Goal: Task Accomplishment & Management: Use online tool/utility

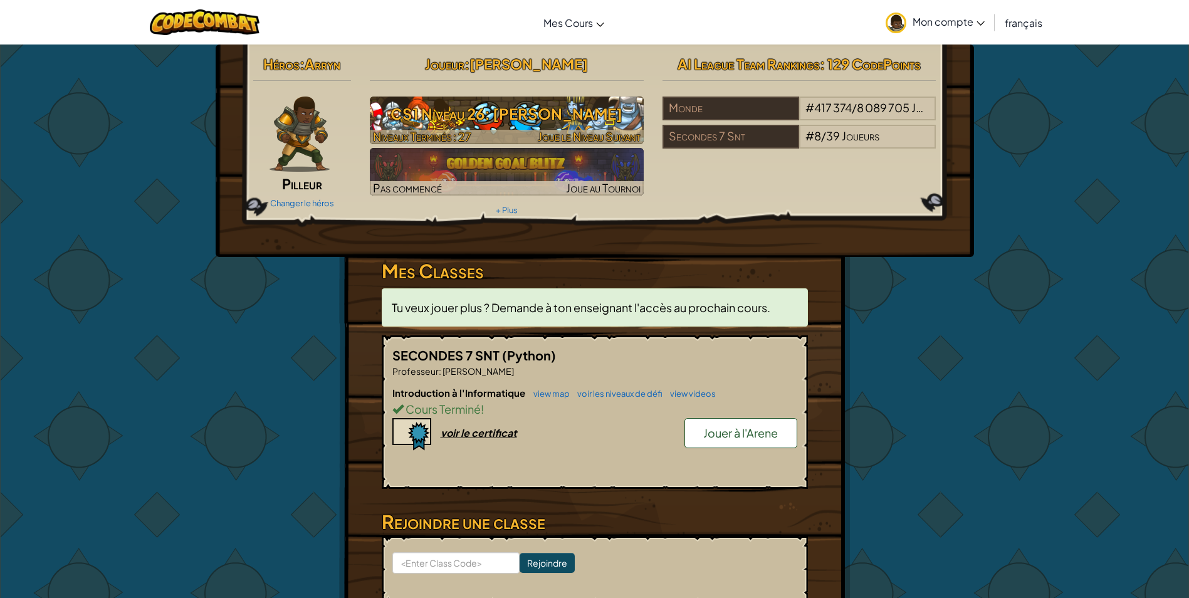
click at [565, 114] on h3 "CS1 Niveau 26: [PERSON_NAME]" at bounding box center [507, 114] width 274 height 28
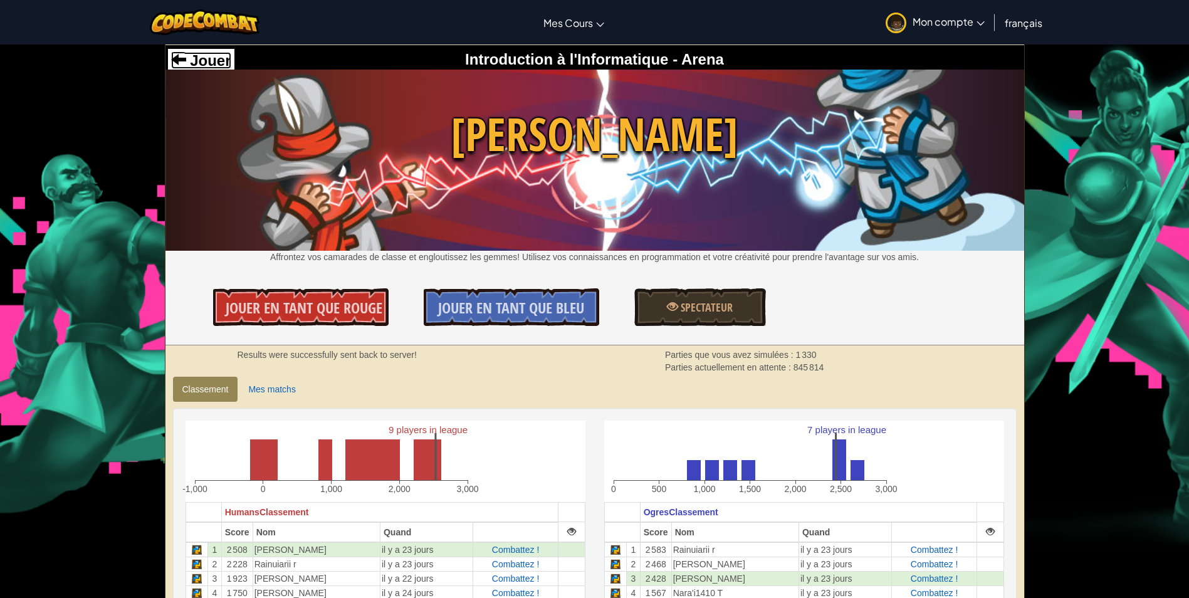
click at [180, 63] on span at bounding box center [178, 58] width 15 height 15
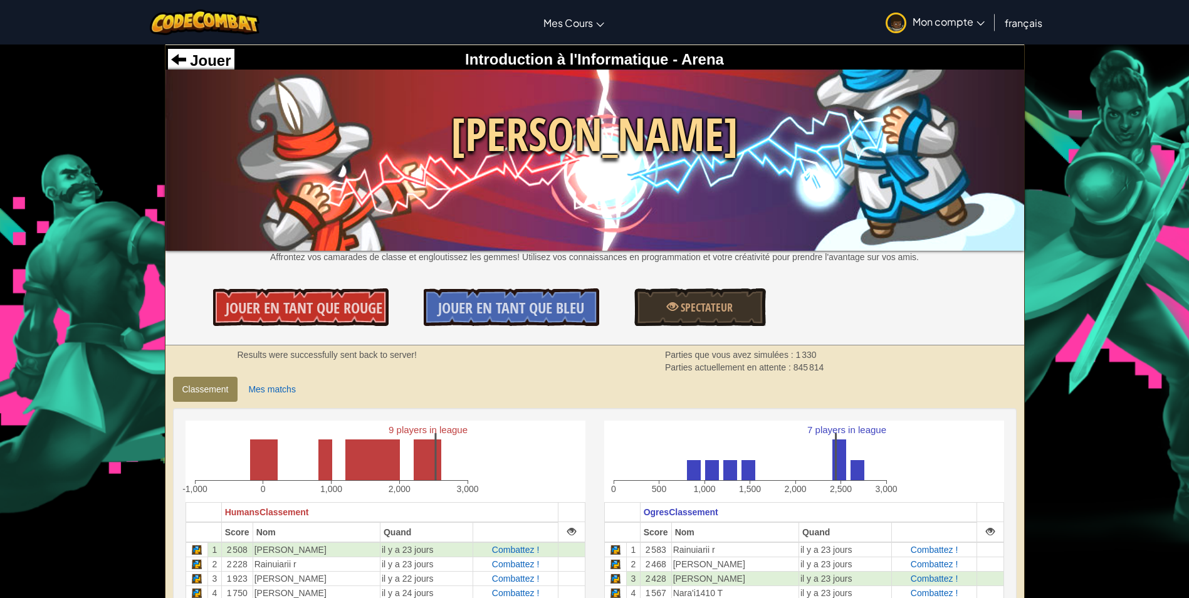
select select "fr"
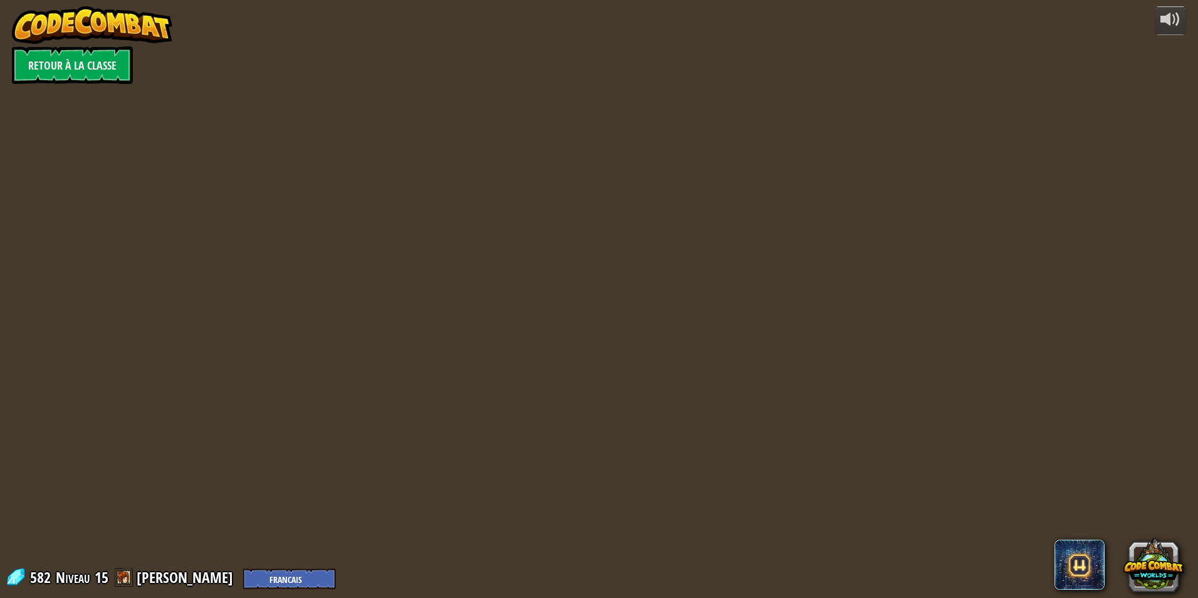
select select "fr"
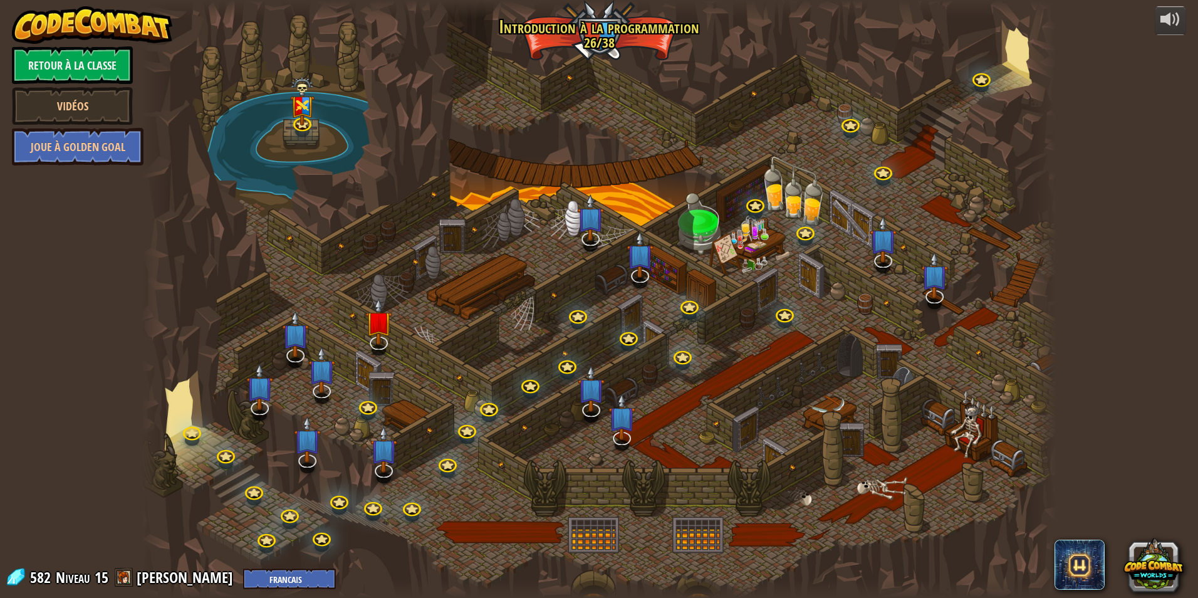
select select "fr"
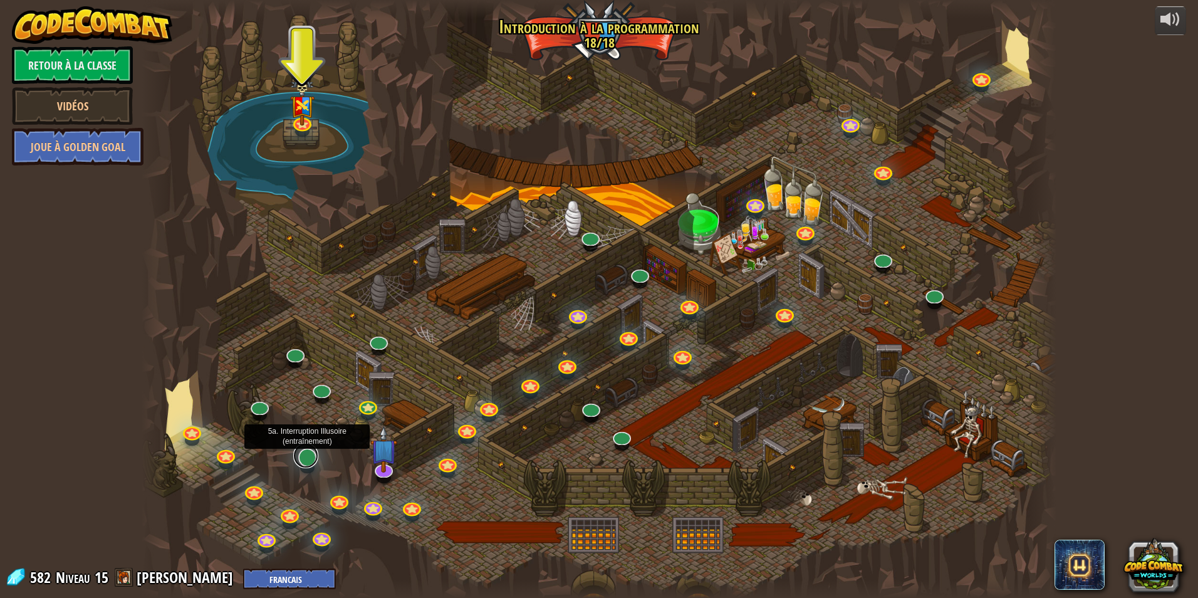
click at [301, 460] on link at bounding box center [305, 455] width 25 height 25
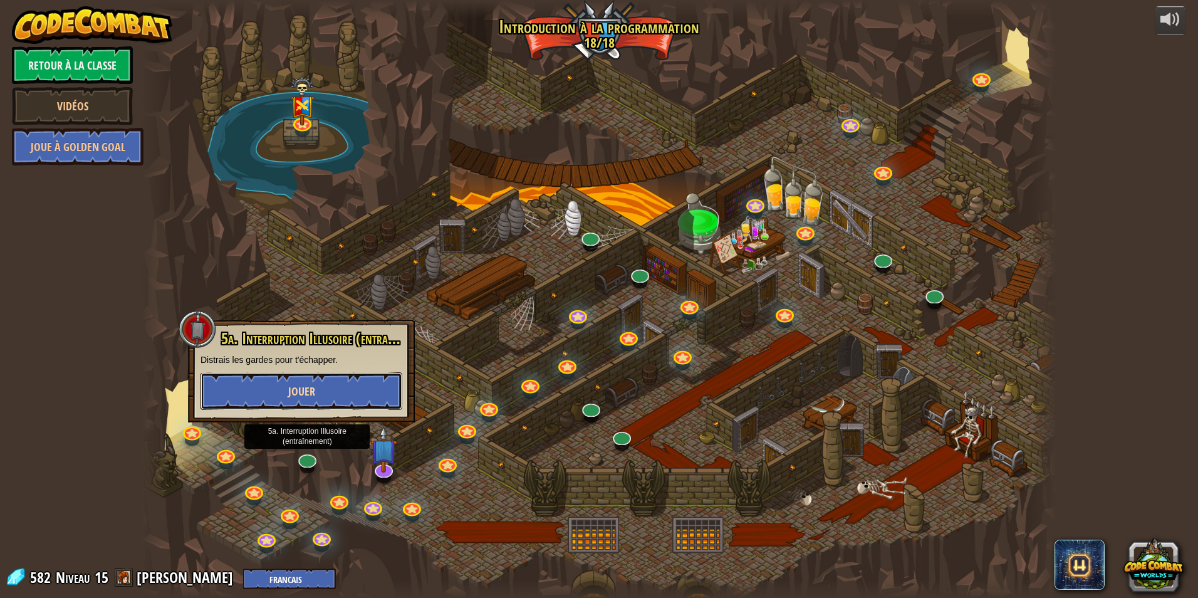
click at [378, 382] on button "Jouer" at bounding box center [302, 391] width 202 height 38
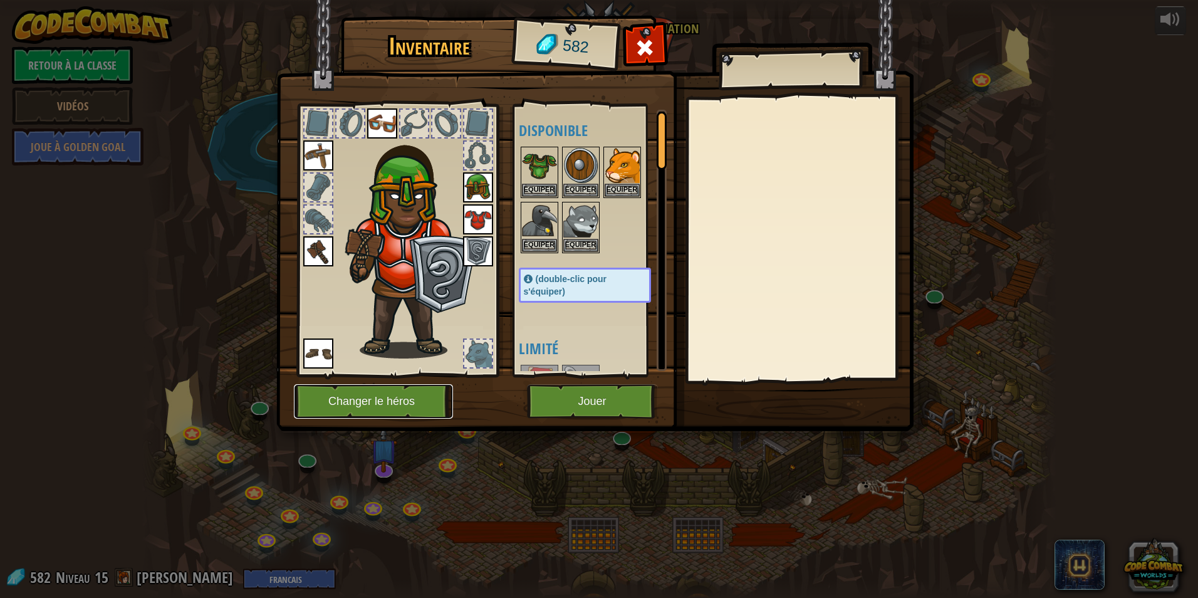
click at [418, 400] on button "Changer le héros" at bounding box center [373, 401] width 159 height 34
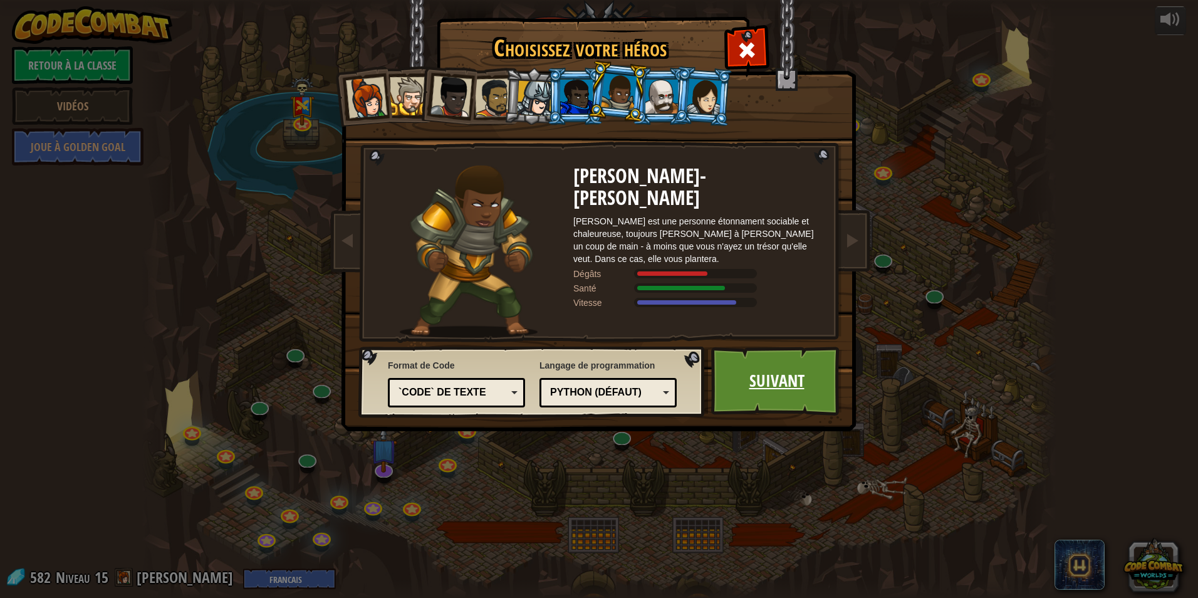
click at [794, 383] on link "Suivant" at bounding box center [776, 381] width 131 height 69
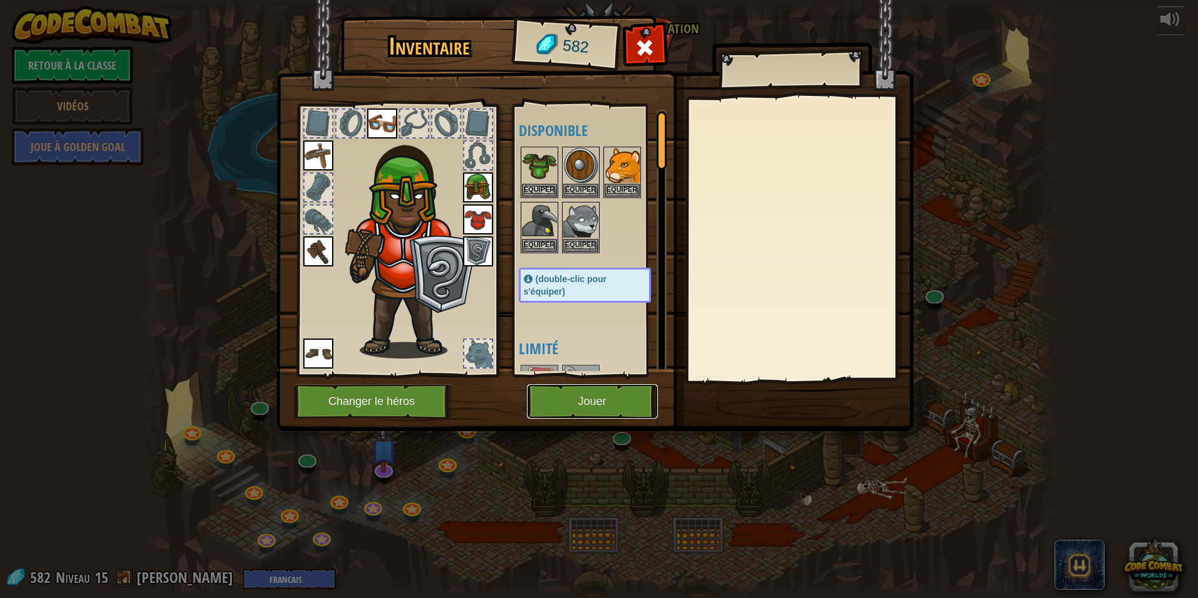
click at [599, 403] on button "Jouer" at bounding box center [592, 401] width 131 height 34
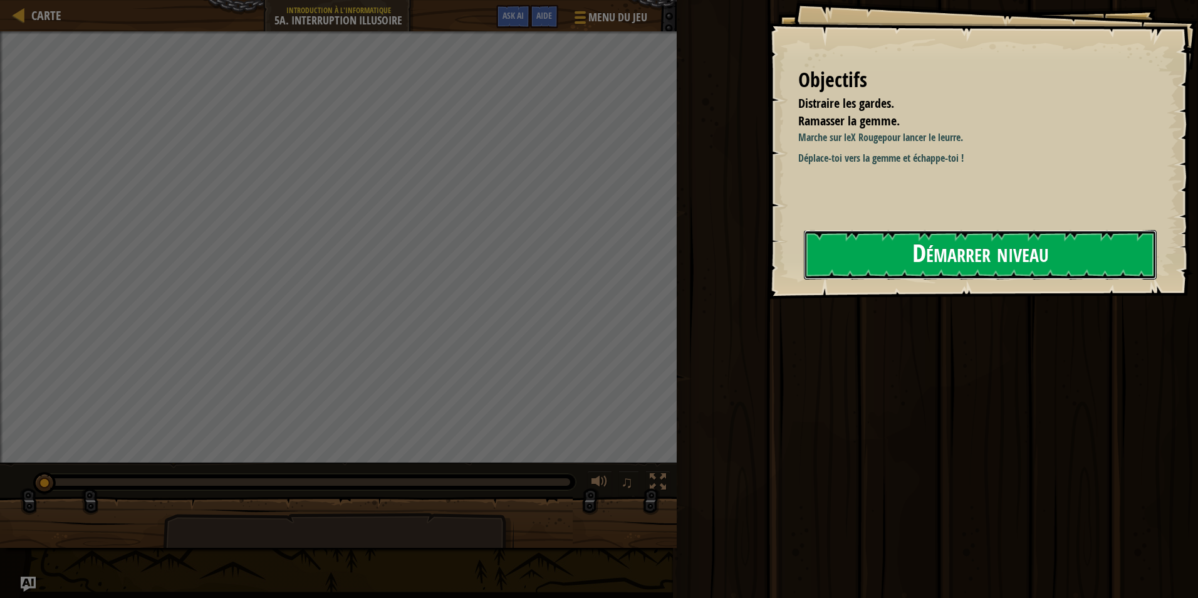
click at [886, 239] on button "Démarrer niveau" at bounding box center [980, 255] width 353 height 50
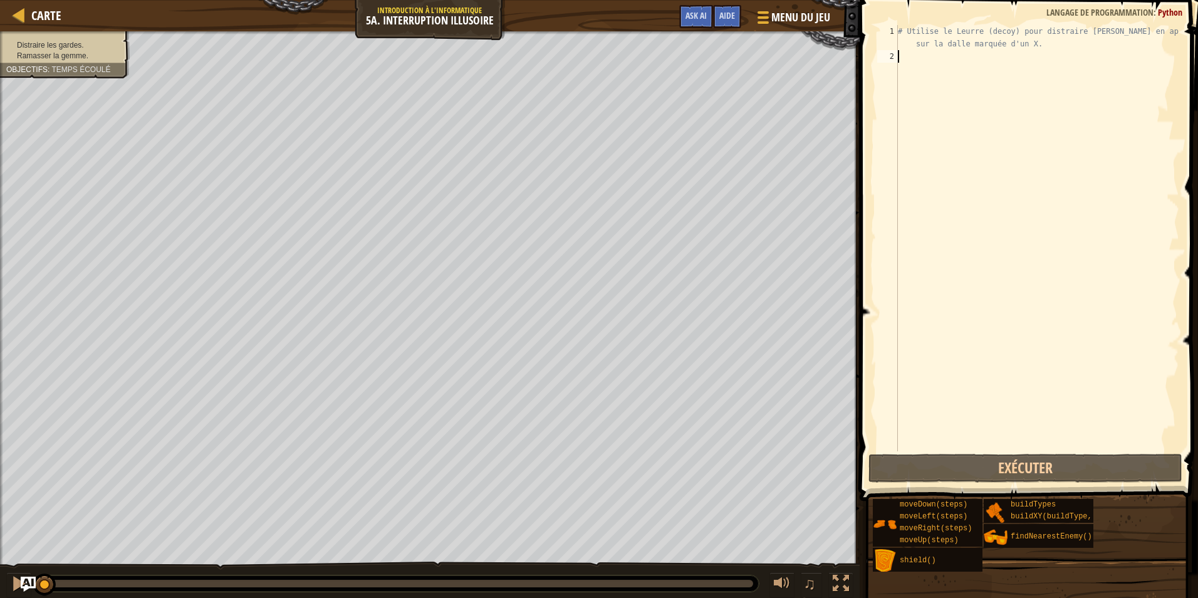
scroll to position [6, 0]
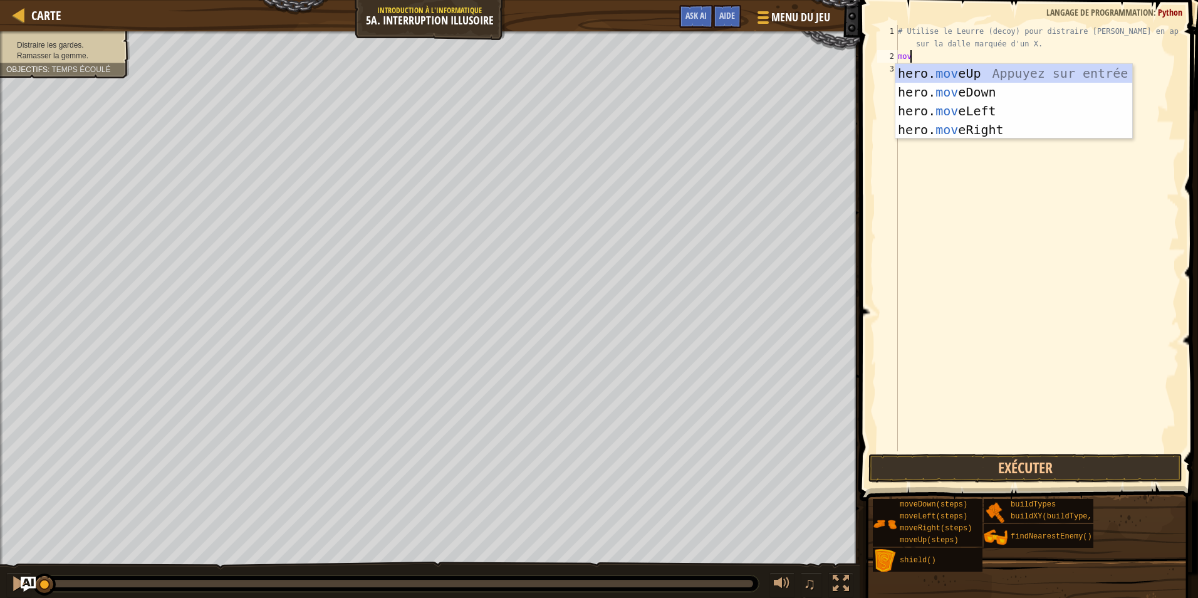
type textarea "move"
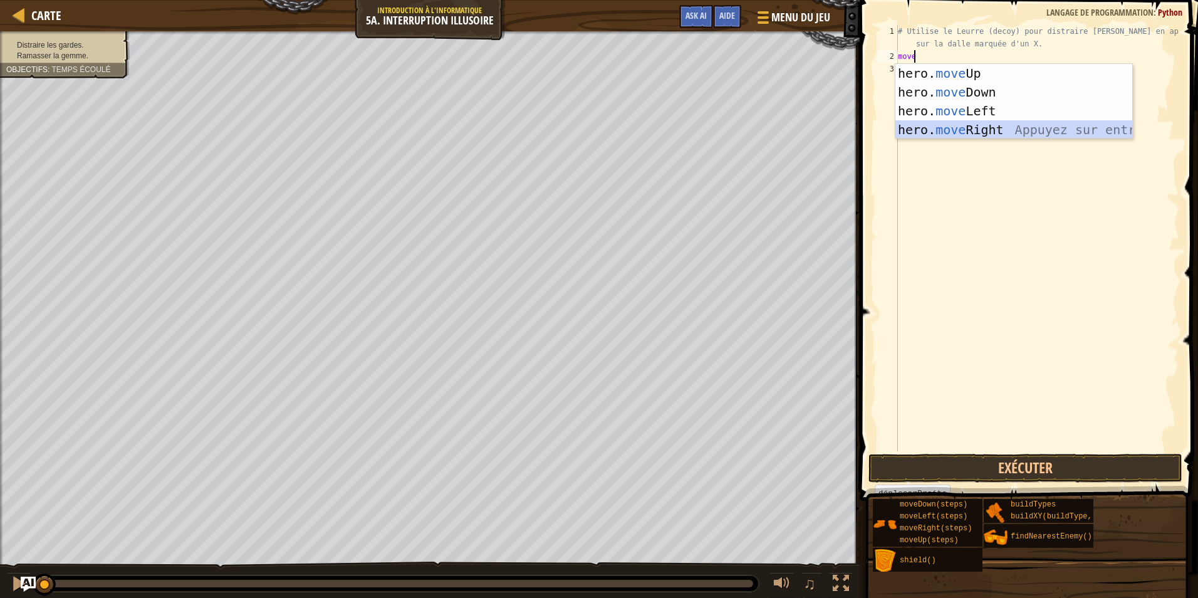
click at [992, 127] on div "hero. move Up Appuyez sur entrée hero. move Down Appuyez sur entrée hero. move …" at bounding box center [1014, 120] width 237 height 113
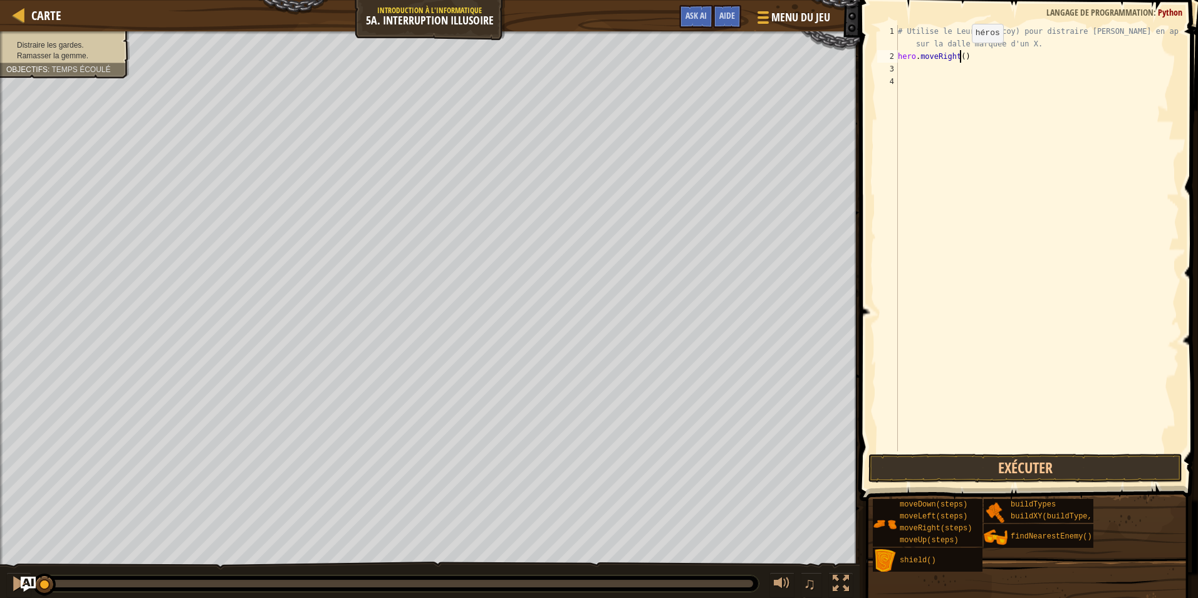
click at [962, 55] on div "# Utilise le Leurre (decoy) pour distraire [PERSON_NAME] en appuyant sur la dal…" at bounding box center [1038, 257] width 284 height 464
type textarea "hero.moveRight(5)"
click at [955, 469] on button "Exécuter" at bounding box center [1026, 468] width 314 height 29
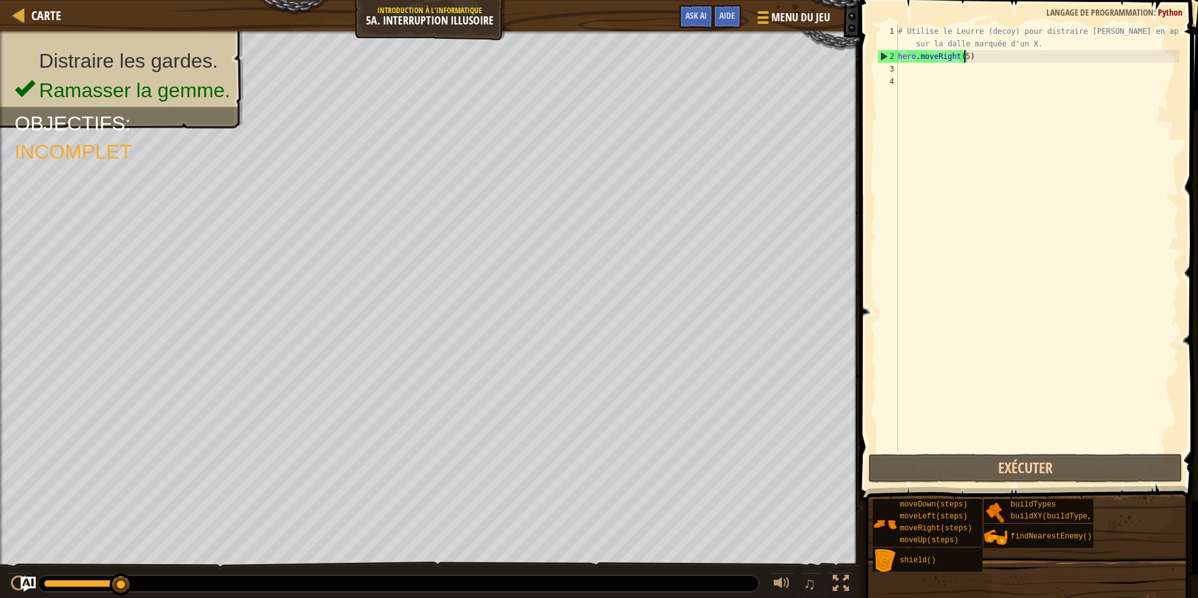
click at [924, 75] on div "# Utilise le Leurre (decoy) pour distraire [PERSON_NAME] en appuyant sur la dal…" at bounding box center [1038, 257] width 284 height 464
click at [963, 53] on div "# Utilise le Leurre (decoy) pour distraire [PERSON_NAME] en appuyant sur la dal…" at bounding box center [1038, 257] width 284 height 464
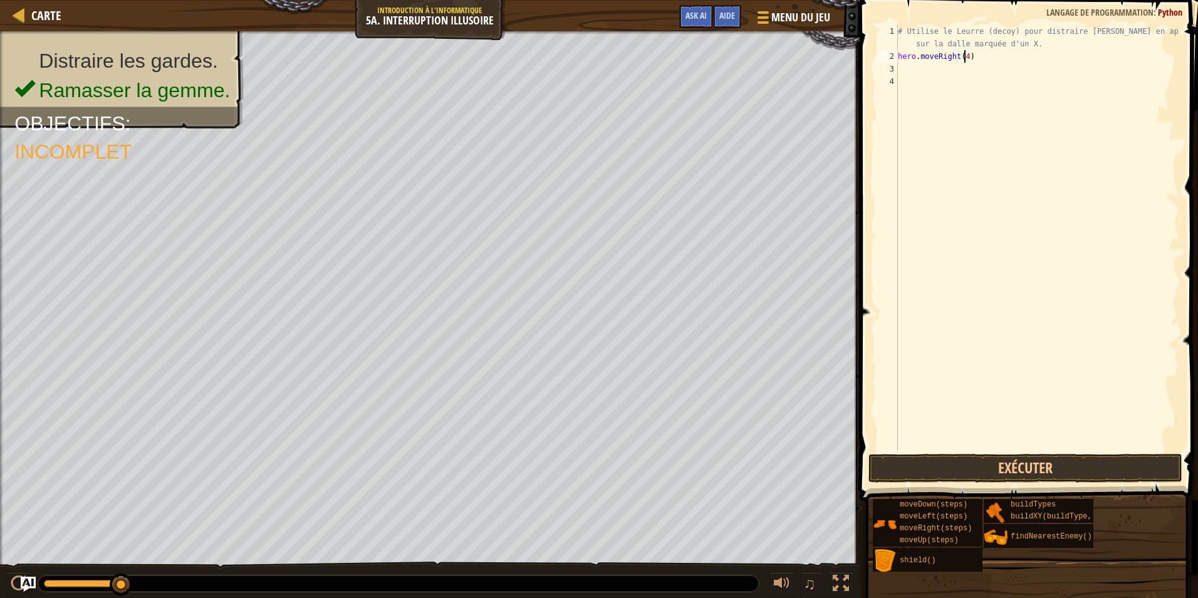
scroll to position [6, 5]
click at [899, 52] on div "# Utilise le Leurre (decoy) pour distraire [PERSON_NAME] en appuyant sur la dal…" at bounding box center [1038, 257] width 284 height 464
click at [963, 69] on div "# Utilise le Leurre (decoy) pour distraire [PERSON_NAME] en appuyant sur la dal…" at bounding box center [1038, 257] width 284 height 464
type textarea "hero.moveRight()"
click at [987, 75] on div "# Utilise le Leurre (decoy) pour distraire [PERSON_NAME] en appuyant sur la dal…" at bounding box center [1038, 257] width 284 height 464
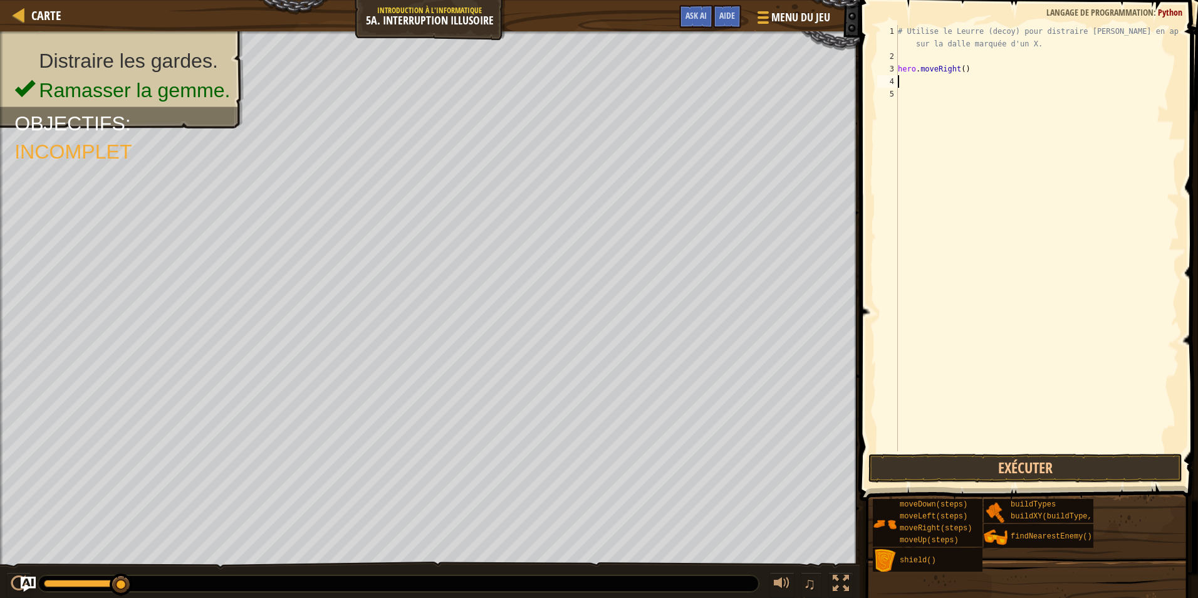
scroll to position [6, 0]
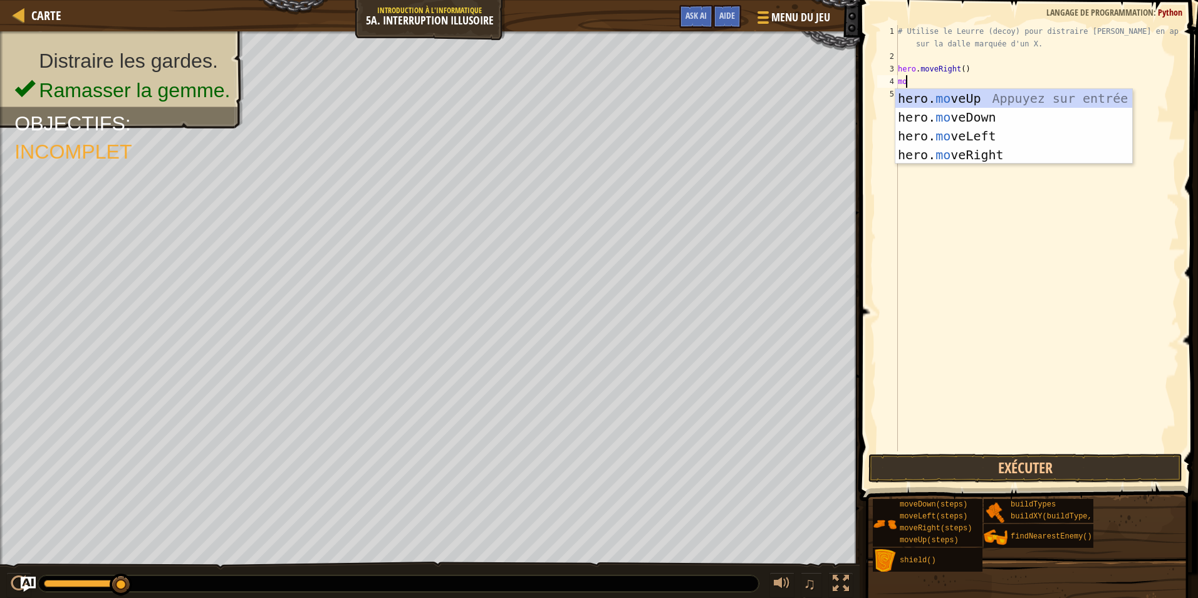
type textarea "move"
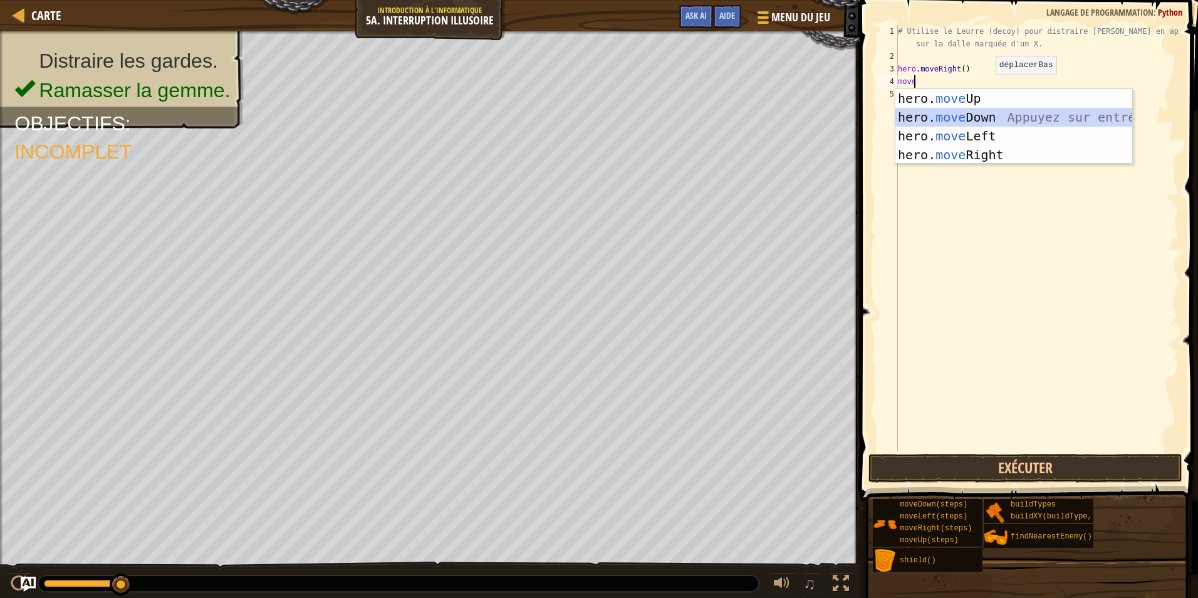
click at [988, 113] on div "hero. move Up Appuyez sur entrée hero. move Down Appuyez sur entrée hero. move …" at bounding box center [1014, 145] width 237 height 113
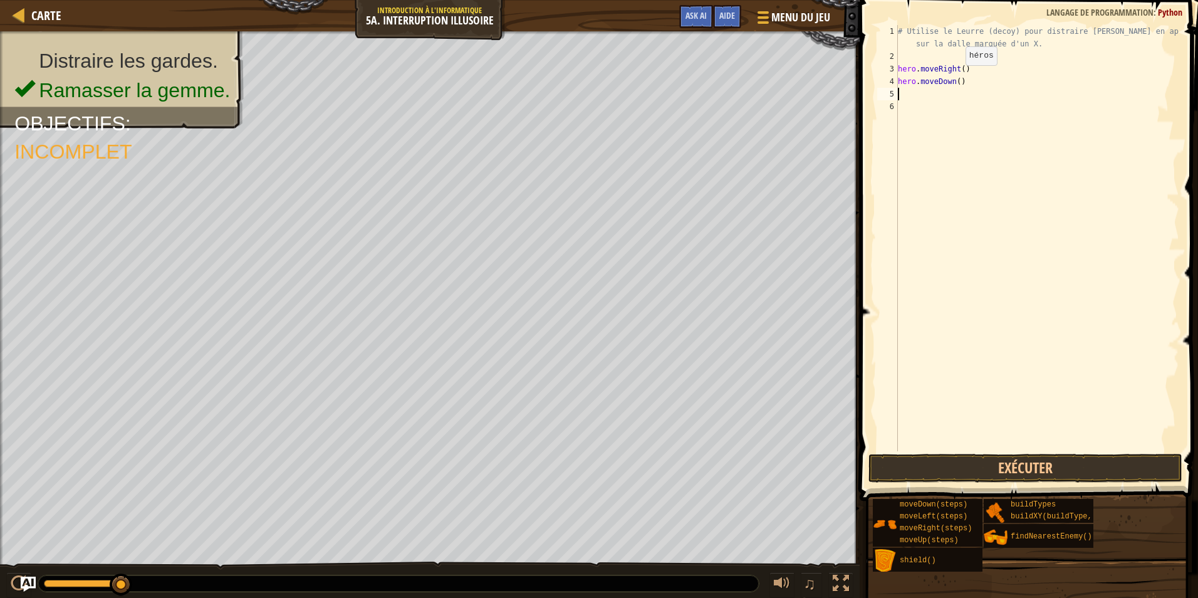
click at [955, 78] on div "# Utilise le Leurre (decoy) pour distraire [PERSON_NAME] en appuyant sur la dal…" at bounding box center [1038, 257] width 284 height 464
type textarea "hero.moveDown(2)"
click at [931, 92] on div "# Utilise le Leurre (decoy) pour distraire [PERSON_NAME] en appuyant sur la dal…" at bounding box center [1038, 257] width 284 height 464
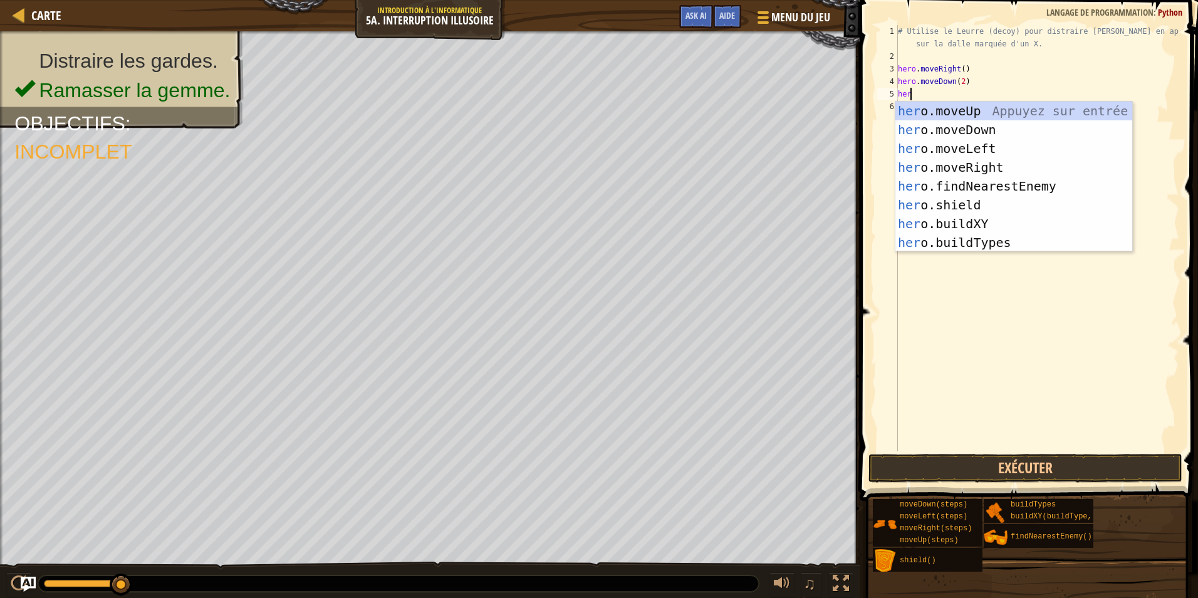
type textarea "hero"
click at [953, 117] on div "hero .moveUp Appuyez sur entrée hero .moveDown Appuyez sur entrée hero .moveLef…" at bounding box center [1014, 196] width 237 height 188
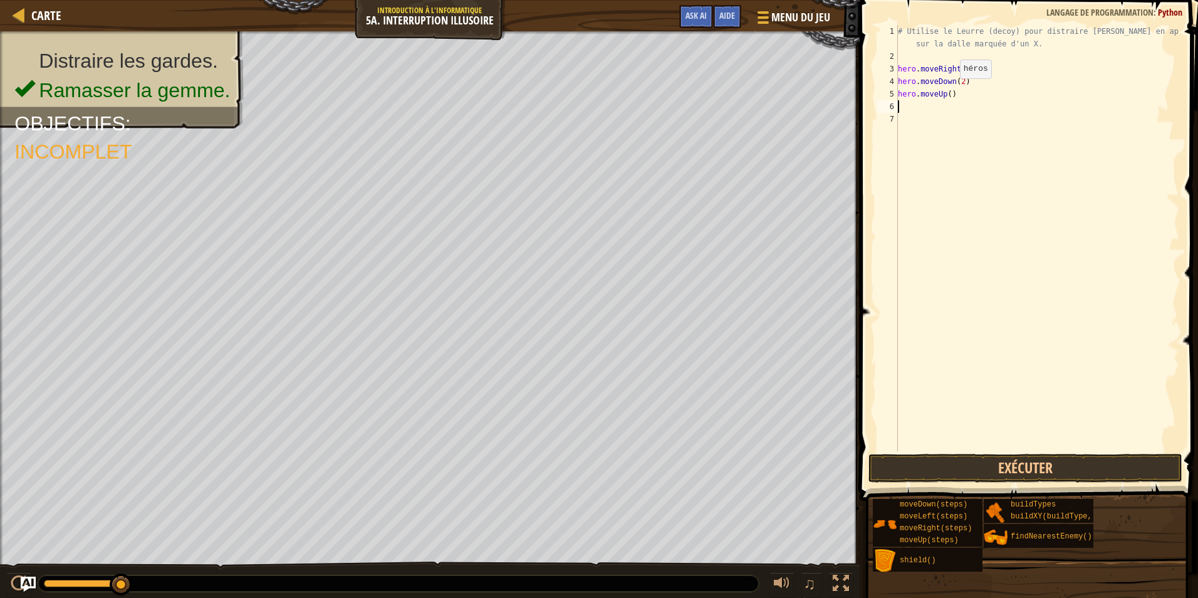
click at [948, 90] on div "# Utilise le Leurre (decoy) pour distraire [PERSON_NAME] en appuyant sur la dal…" at bounding box center [1038, 257] width 284 height 464
type textarea "hero.moveUp(2)"
click at [930, 107] on div "# Utilise le Leurre (decoy) pour distraire [PERSON_NAME] en appuyant sur la dal…" at bounding box center [1038, 257] width 284 height 464
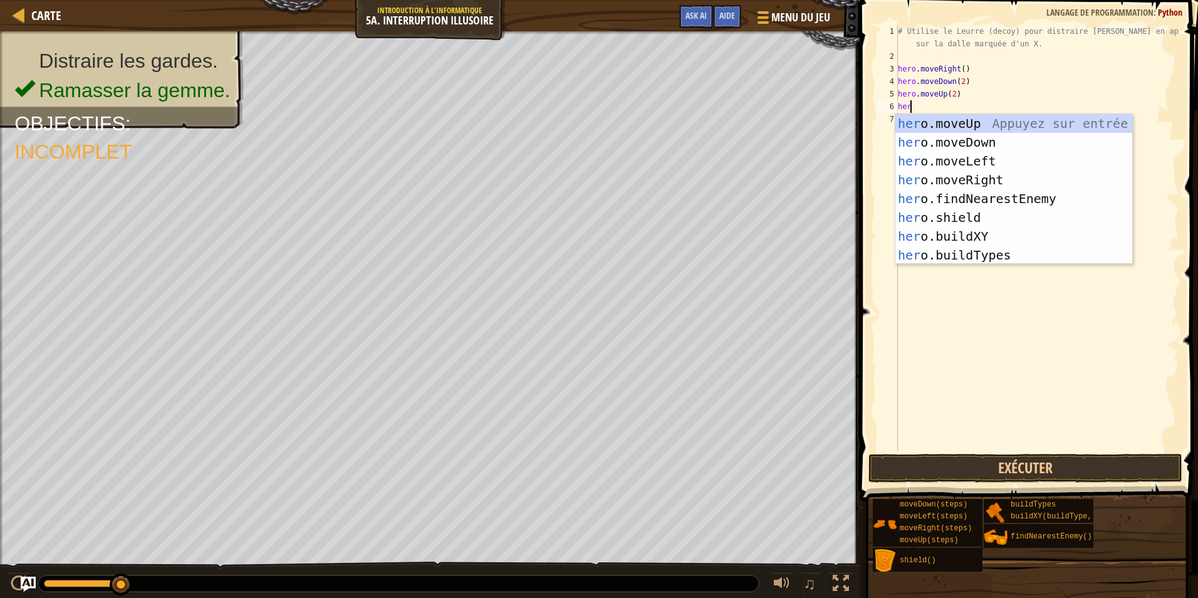
type textarea "hero"
click at [995, 172] on div "hero .moveUp Appuyez sur entrée hero .moveDown Appuyez sur entrée hero .moveLef…" at bounding box center [1014, 208] width 237 height 188
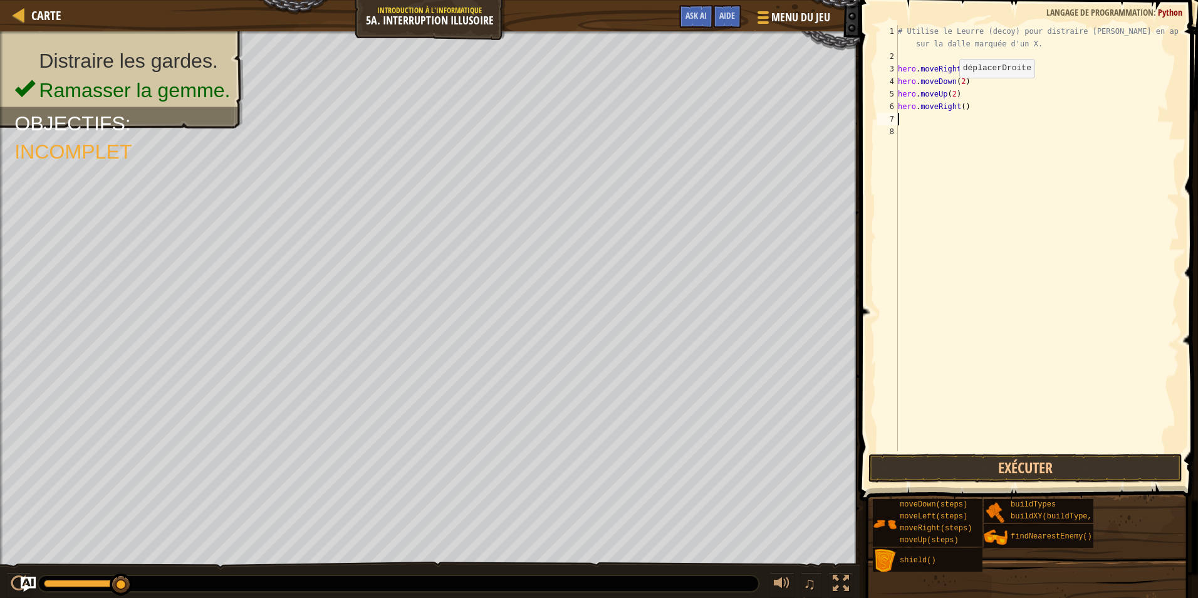
scroll to position [6, 0]
click at [962, 105] on div "# Utilise le Leurre (decoy) pour distraire [PERSON_NAME] en appuyant sur la dal…" at bounding box center [1038, 257] width 284 height 464
type textarea "hero.moveRight(4)"
click at [967, 471] on button "Exécuter" at bounding box center [1026, 468] width 314 height 29
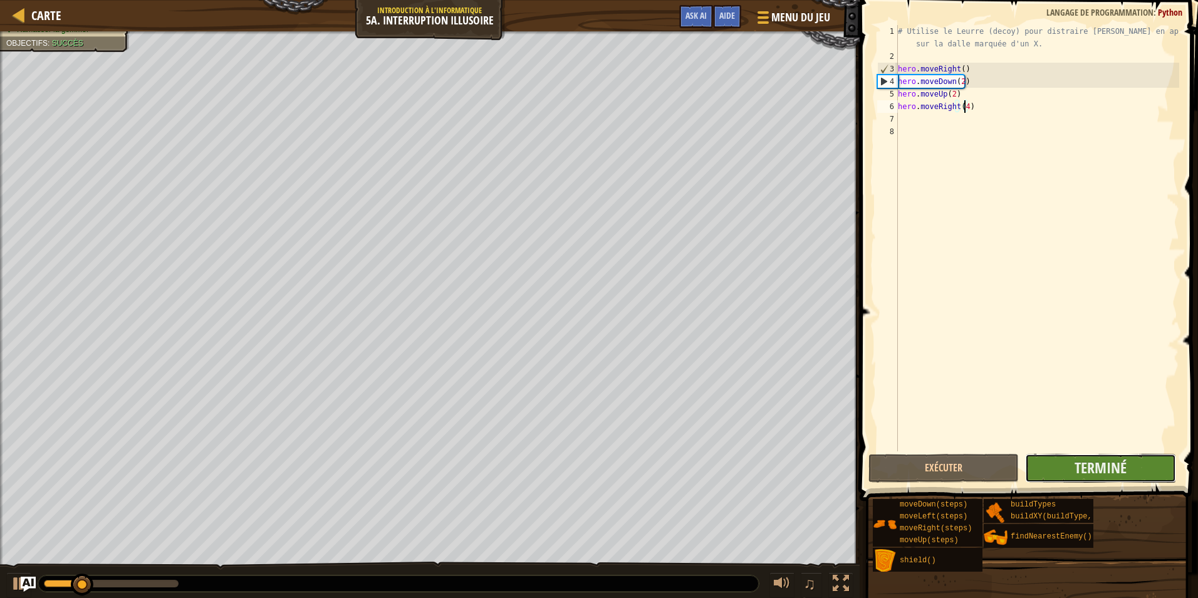
click at [1046, 457] on button "Terminé" at bounding box center [1100, 468] width 150 height 29
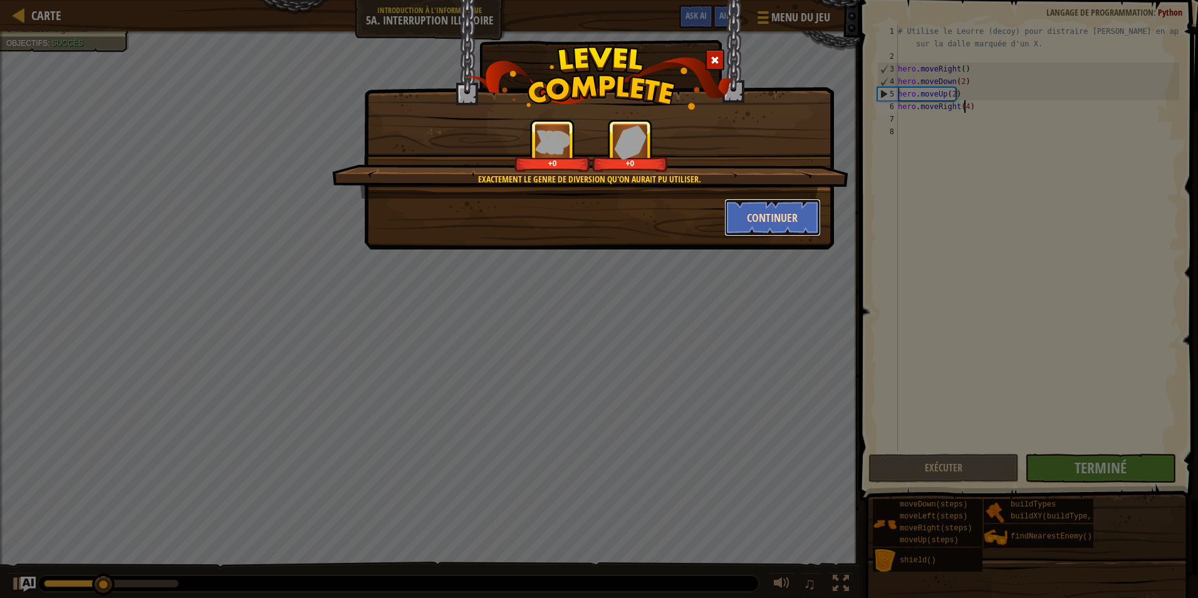
click at [745, 216] on button "Continuer" at bounding box center [773, 218] width 97 height 38
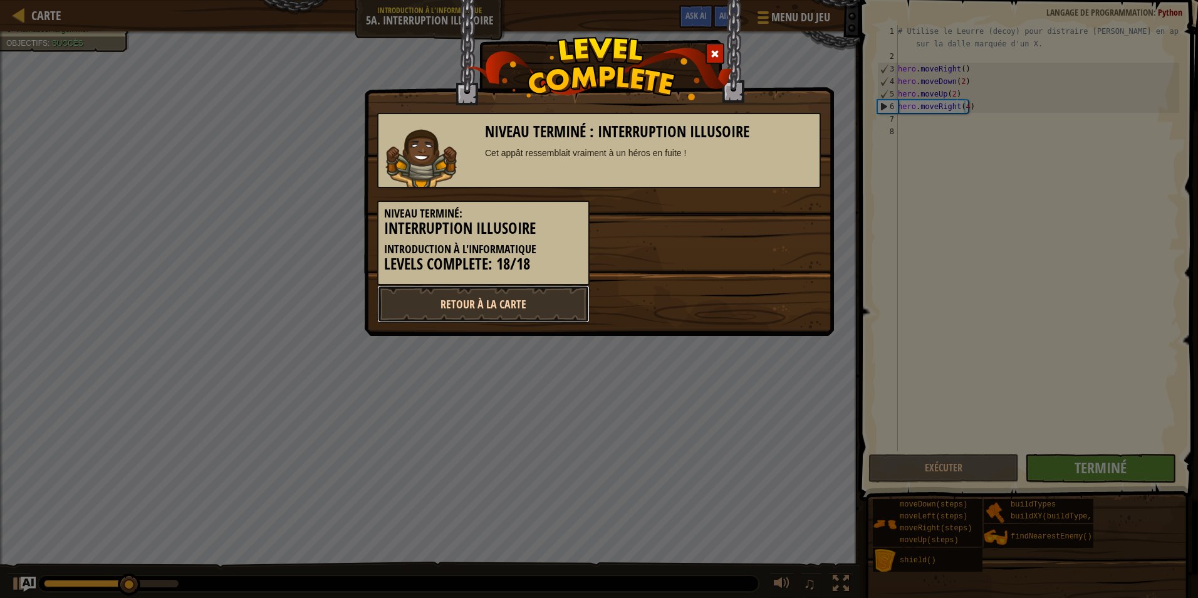
click at [529, 305] on link "Retour à la Carte" at bounding box center [483, 304] width 212 height 38
select select "fr"
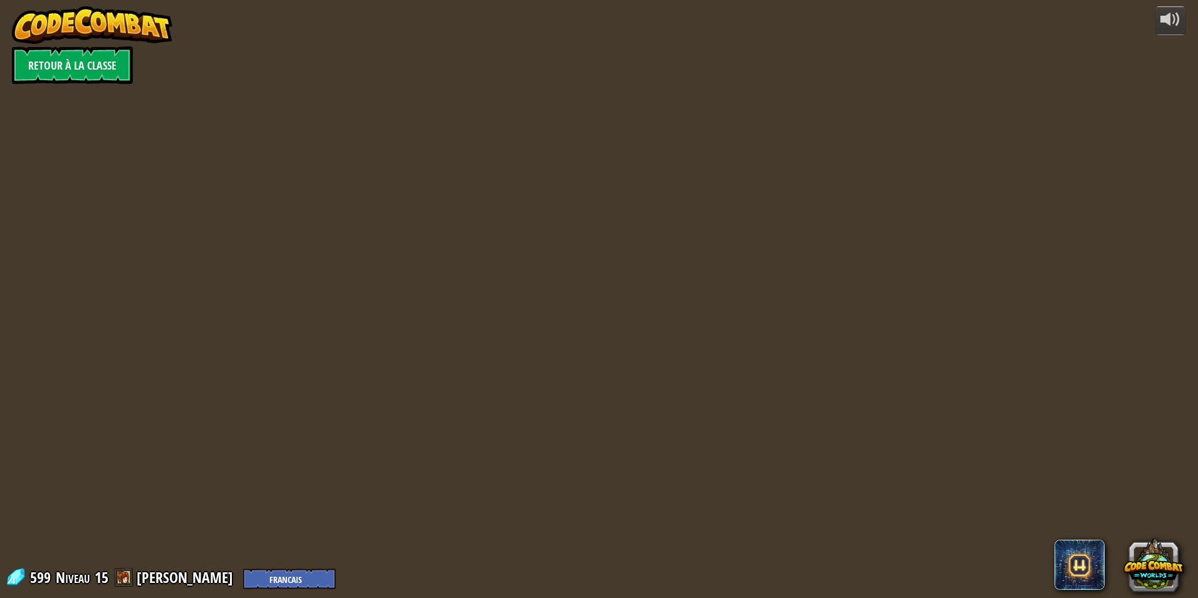
select select "fr"
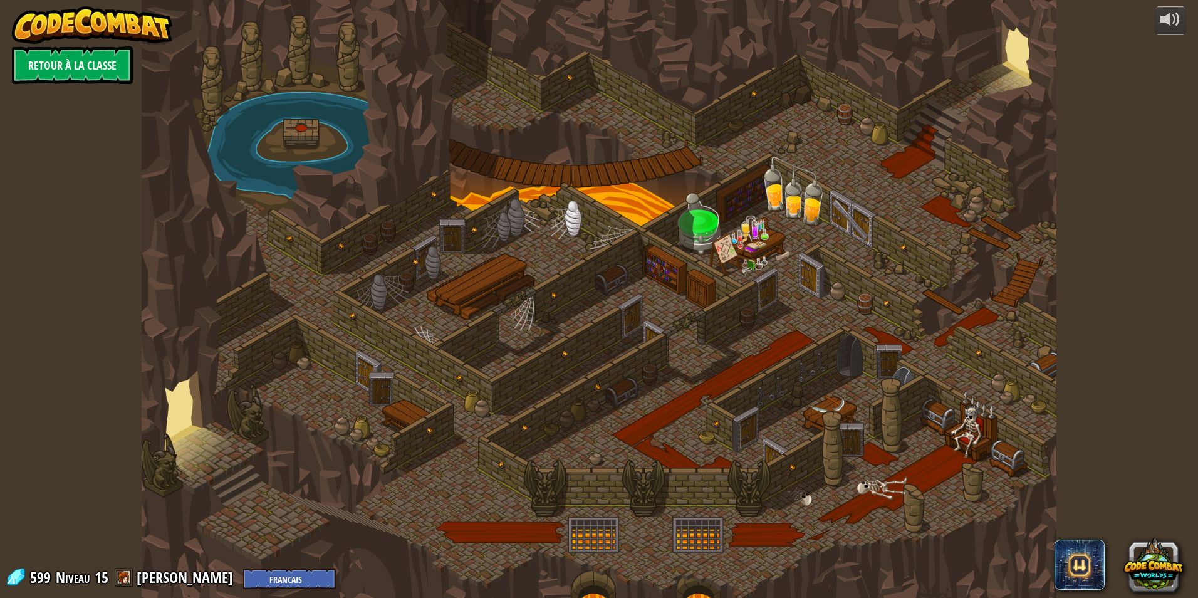
select select "fr"
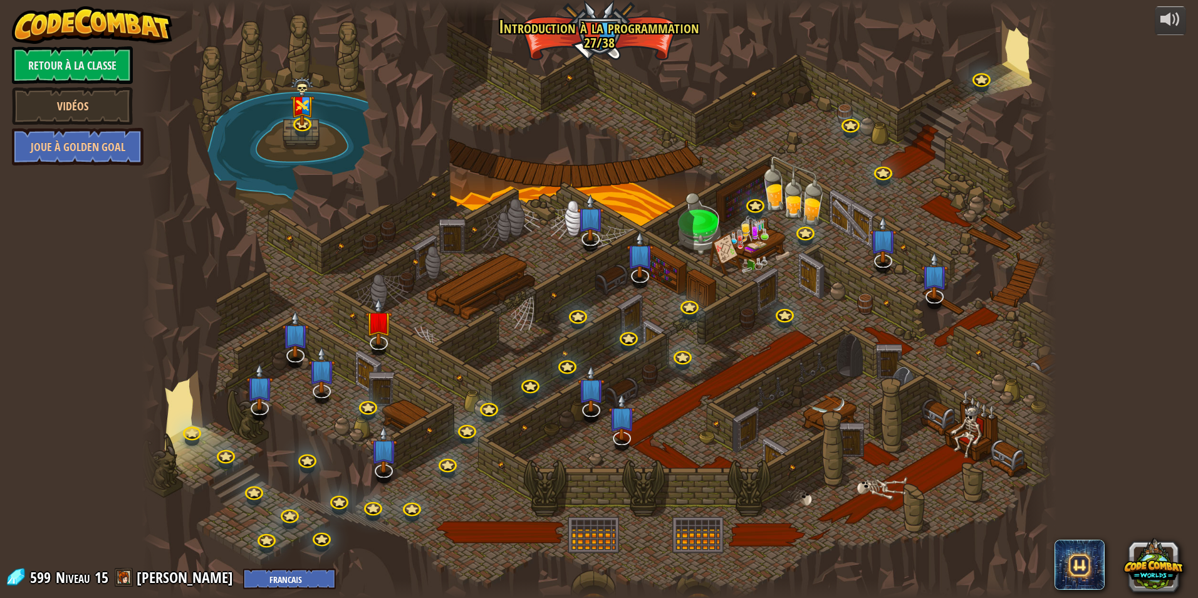
select select "fr"
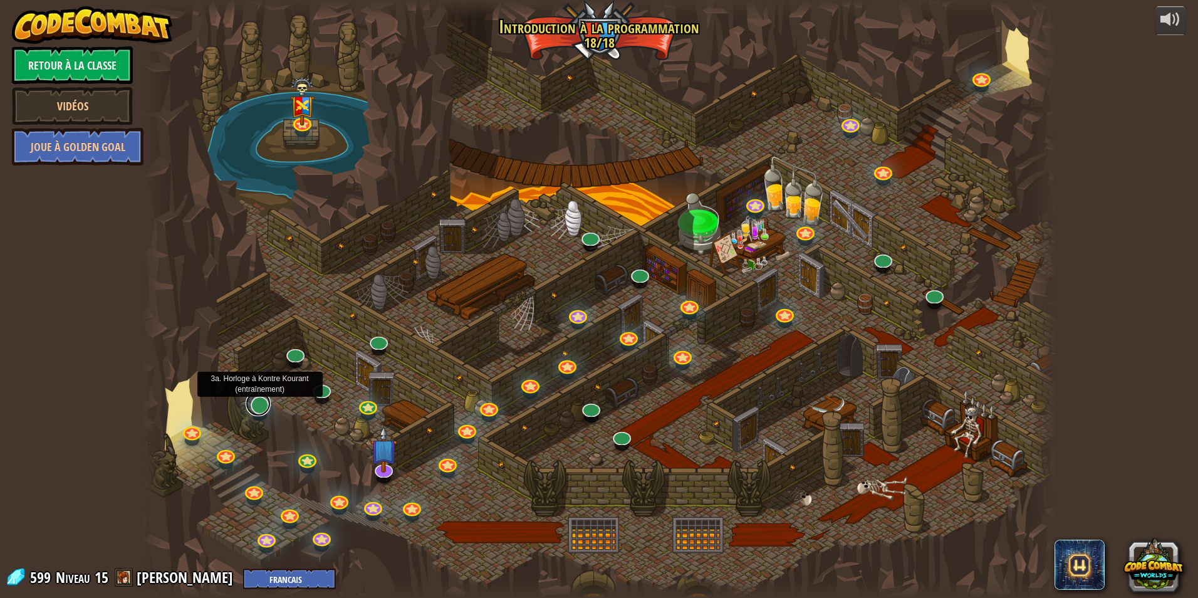
click at [259, 411] on link at bounding box center [258, 403] width 25 height 25
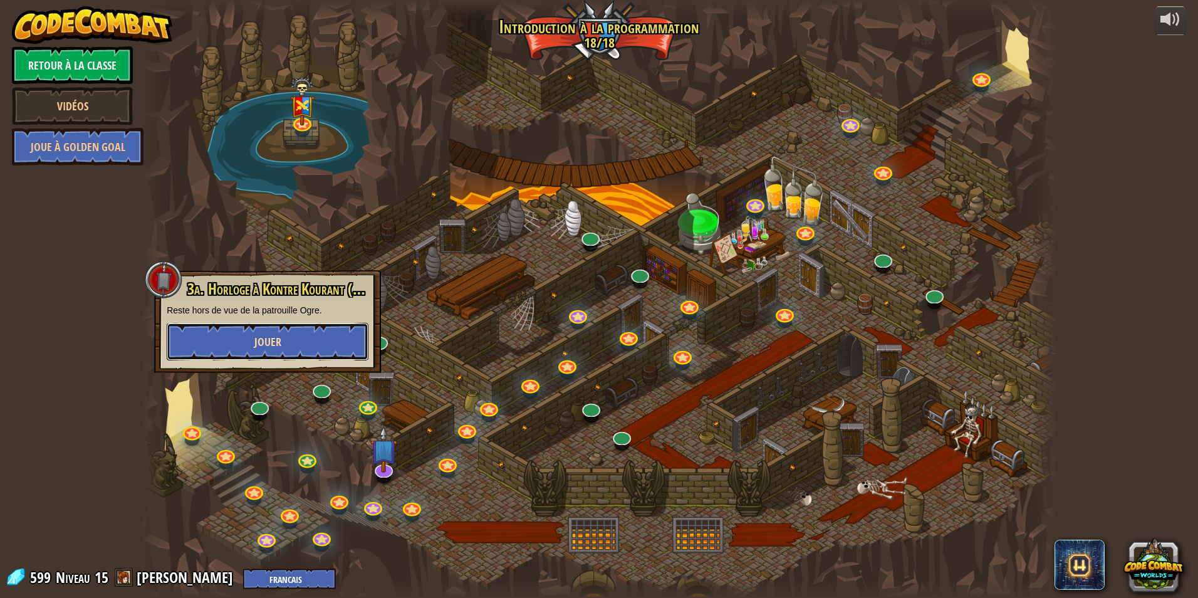
click at [223, 341] on button "Jouer" at bounding box center [268, 342] width 202 height 38
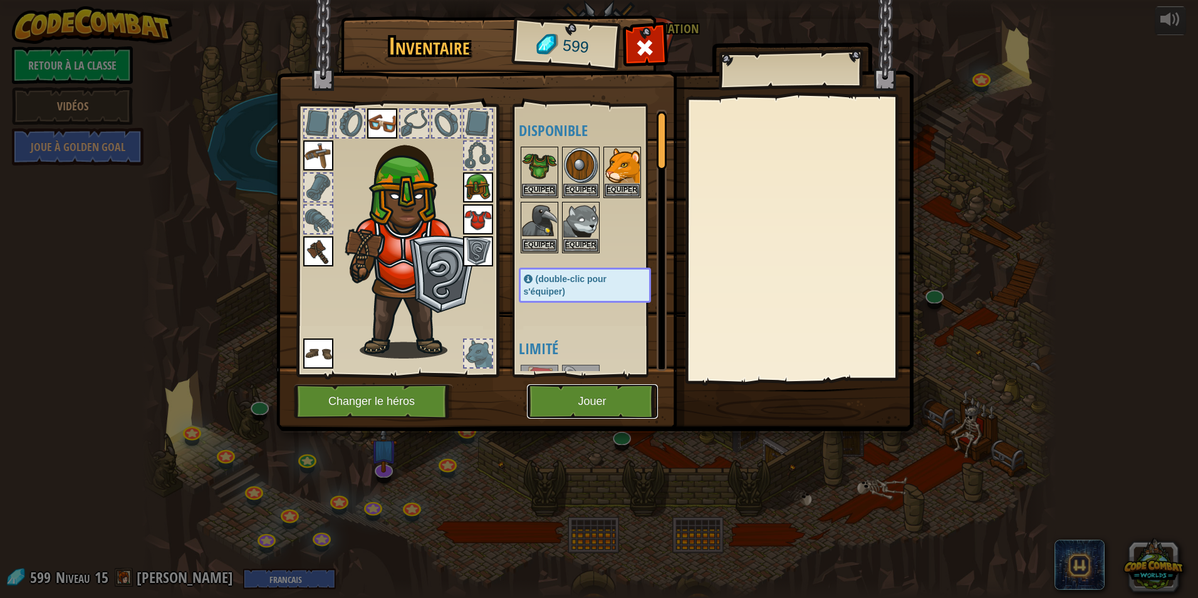
click at [560, 395] on button "Jouer" at bounding box center [592, 401] width 131 height 34
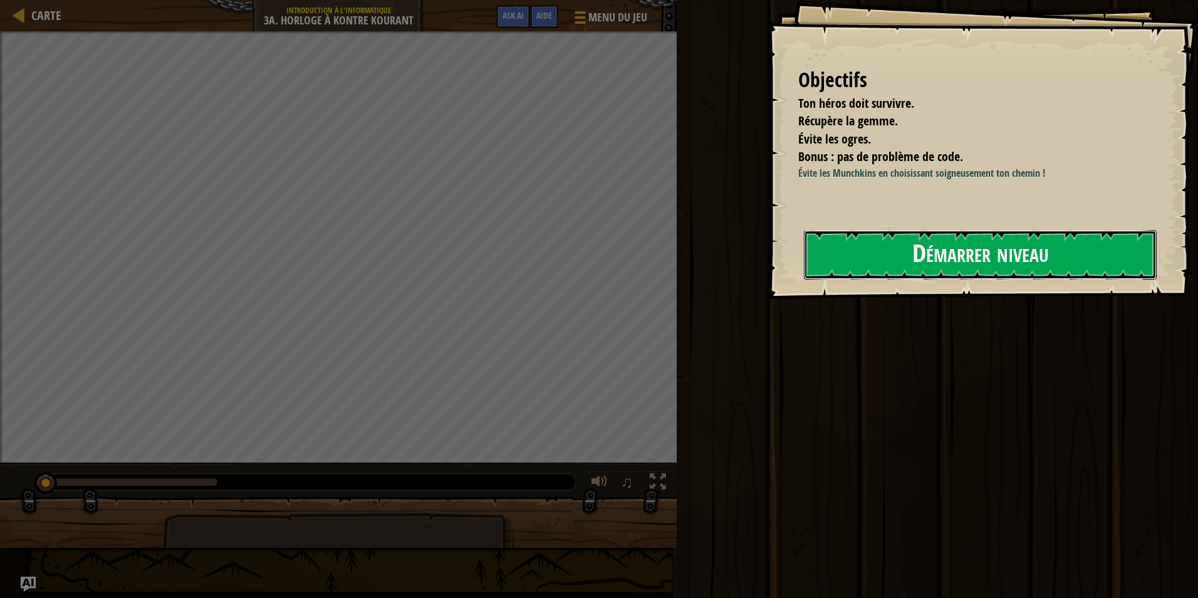
click at [938, 272] on button "Démarrer niveau" at bounding box center [980, 255] width 353 height 50
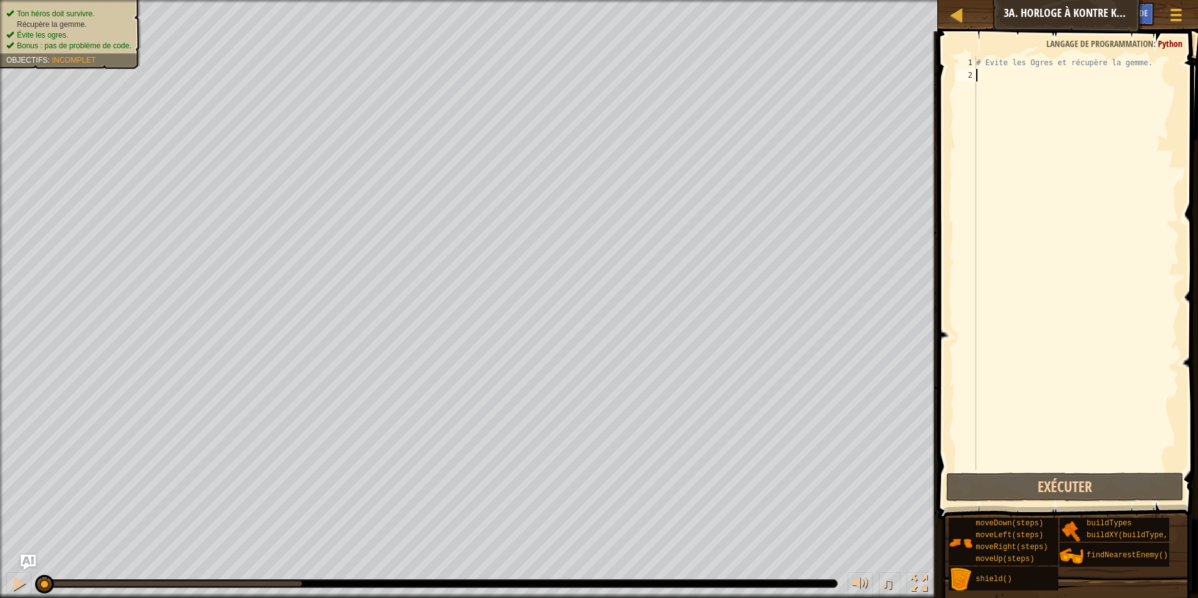
scroll to position [6, 0]
type textarea "mo"
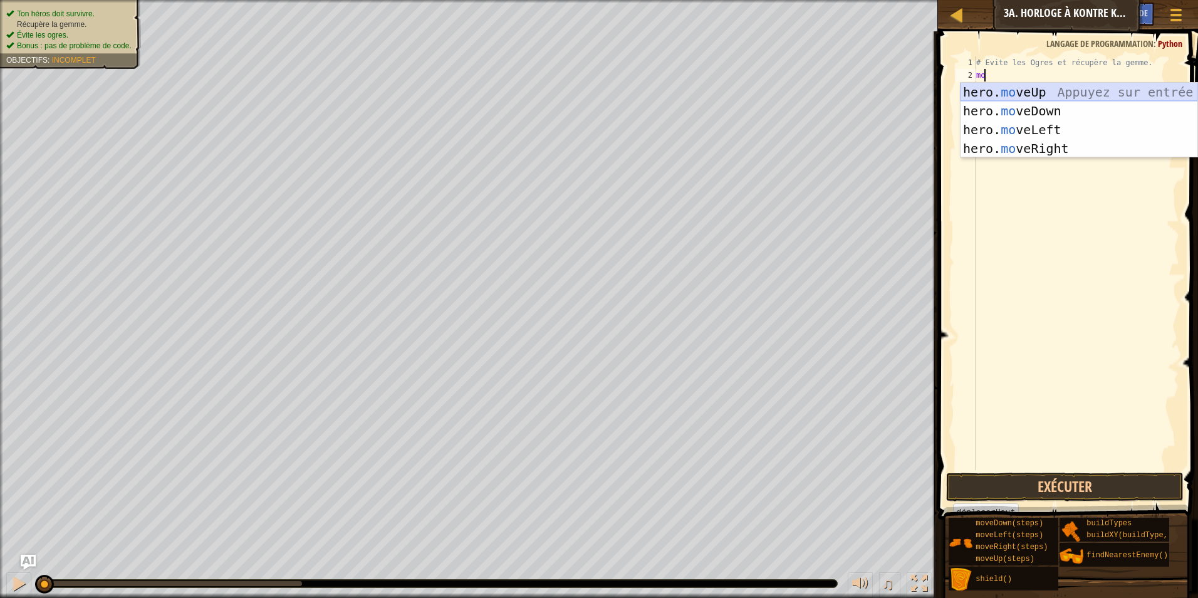
click at [1035, 101] on div "hero. mo veUp Appuyez sur entrée hero. mo veDown Appuyez sur entrée hero. mo ve…" at bounding box center [1079, 139] width 237 height 113
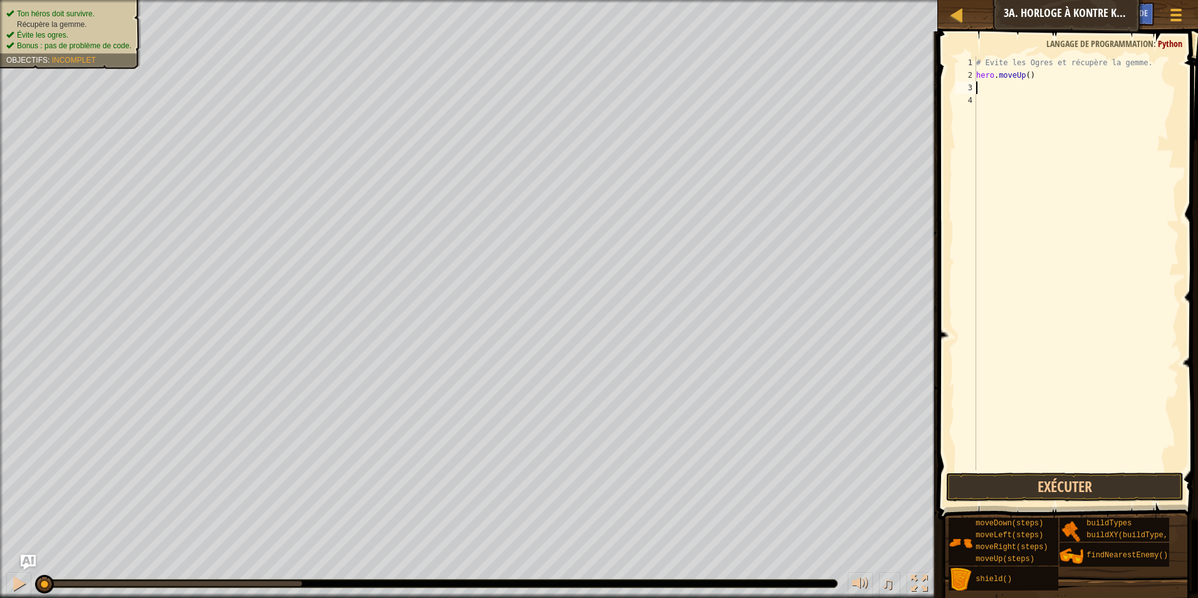
click at [1048, 84] on div "# Evite les Ogres et récupère [PERSON_NAME]. hero . moveUp ( )" at bounding box center [1077, 275] width 206 height 439
click at [1051, 76] on div "# Evite les Ogres et récupère [PERSON_NAME]. hero . moveUp ( )" at bounding box center [1077, 275] width 206 height 439
type textarea "hero.movedo"
click at [1072, 92] on div "hero.moveDo wn Appuyez sur entrée" at bounding box center [1079, 111] width 237 height 56
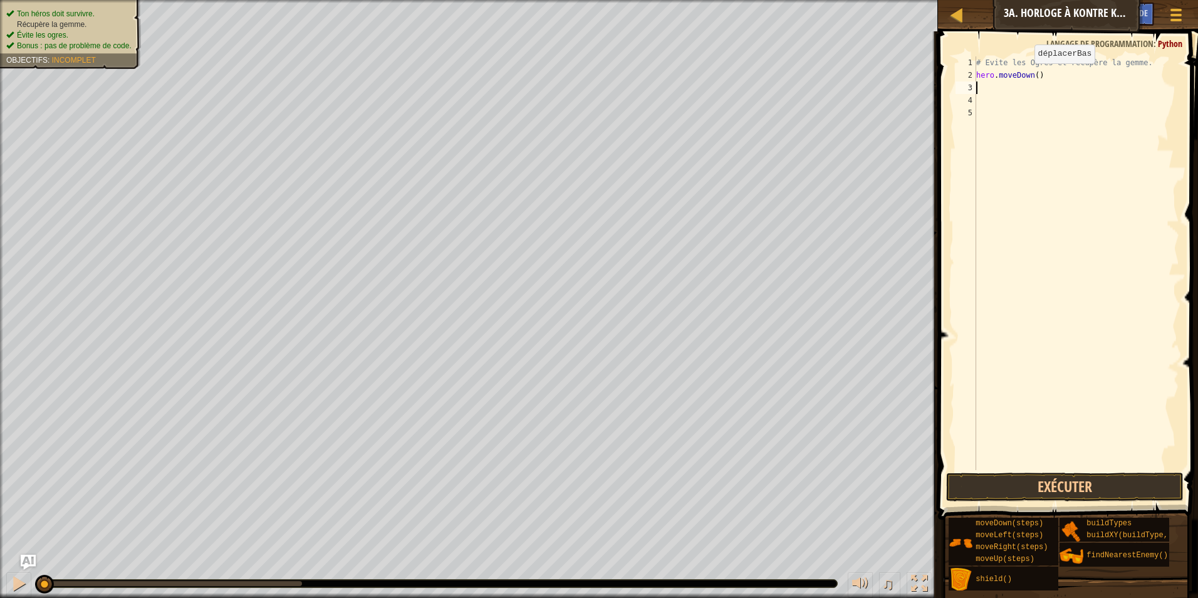
scroll to position [6, 0]
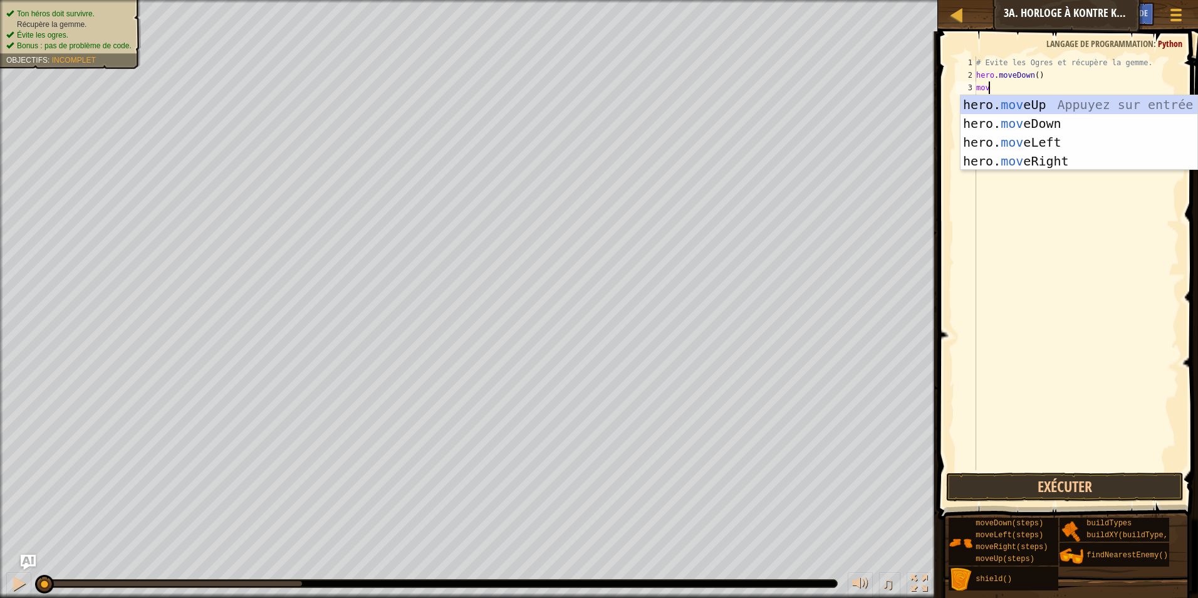
type textarea "move"
click at [1054, 157] on div "hero. move Up Appuyez sur entrée hero. move Down Appuyez sur entrée hero. move …" at bounding box center [1079, 151] width 237 height 113
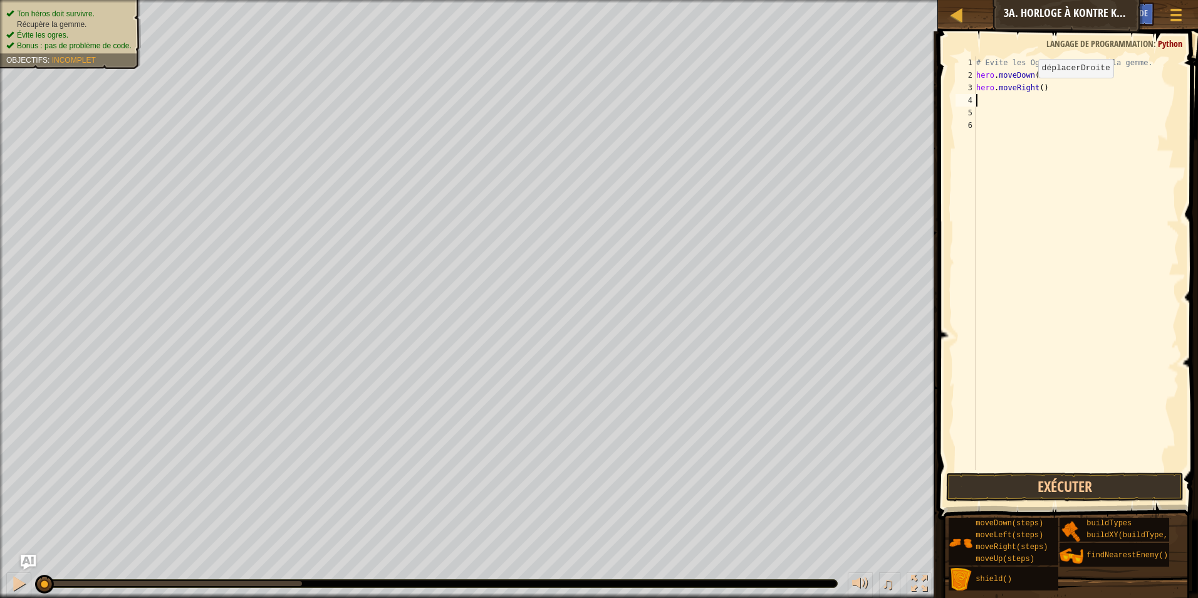
scroll to position [6, 0]
click at [1037, 85] on div "# Evite les Ogres et récupère [PERSON_NAME]. hero . moveDown ( ) hero . moveRig…" at bounding box center [1077, 275] width 206 height 439
click at [1086, 488] on button "Exécuter" at bounding box center [1065, 487] width 238 height 29
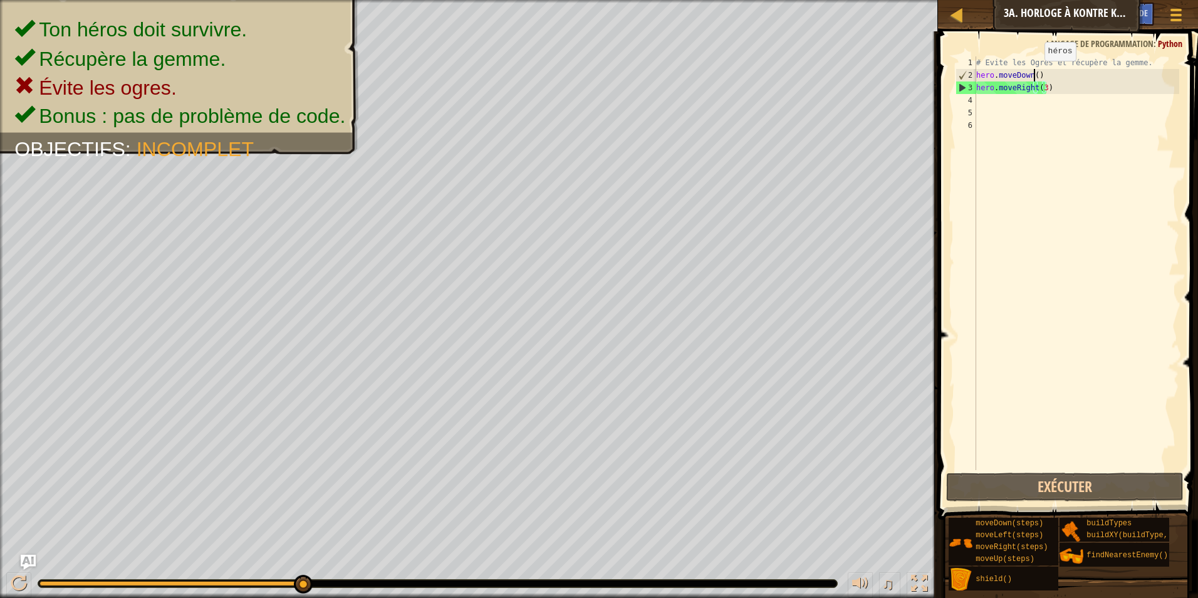
click at [1034, 73] on div "# Evite les Ogres et récupère [PERSON_NAME]. hero . moveDown ( ) hero . moveRig…" at bounding box center [1077, 275] width 206 height 439
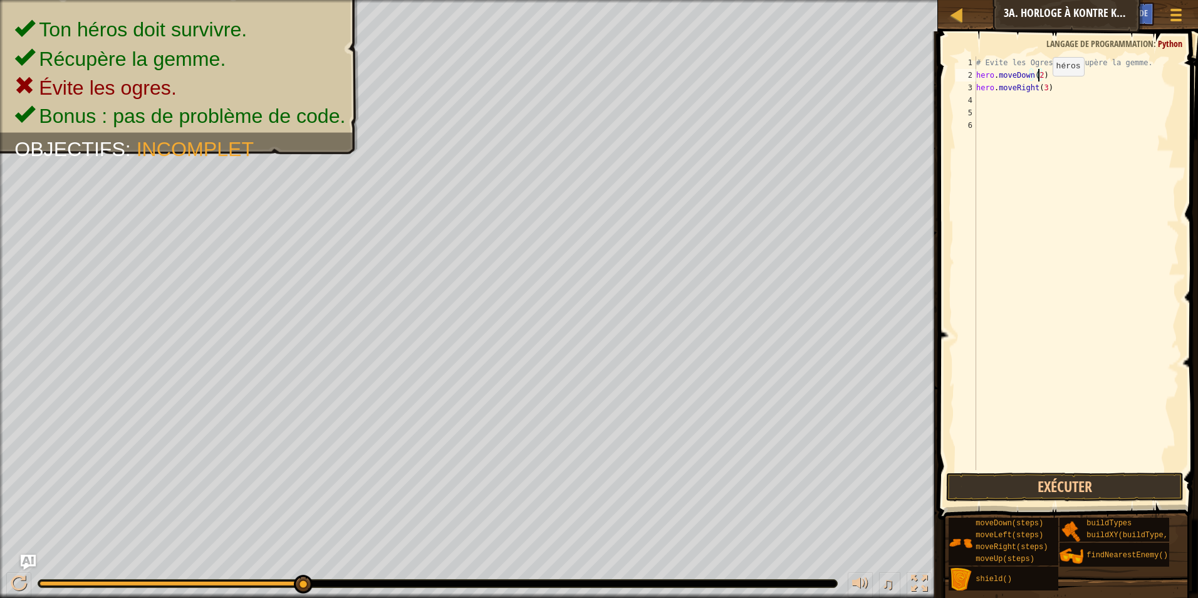
click at [1042, 88] on div "# Evite les Ogres et récupère [PERSON_NAME]. hero . moveDown ( 2 ) hero . moveR…" at bounding box center [1077, 275] width 206 height 439
type textarea "hero.moveRight()"
click at [1028, 106] on div "# Evite les Ogres et récupère [PERSON_NAME]. hero . moveDown ( 2 ) hero . moveR…" at bounding box center [1077, 275] width 206 height 439
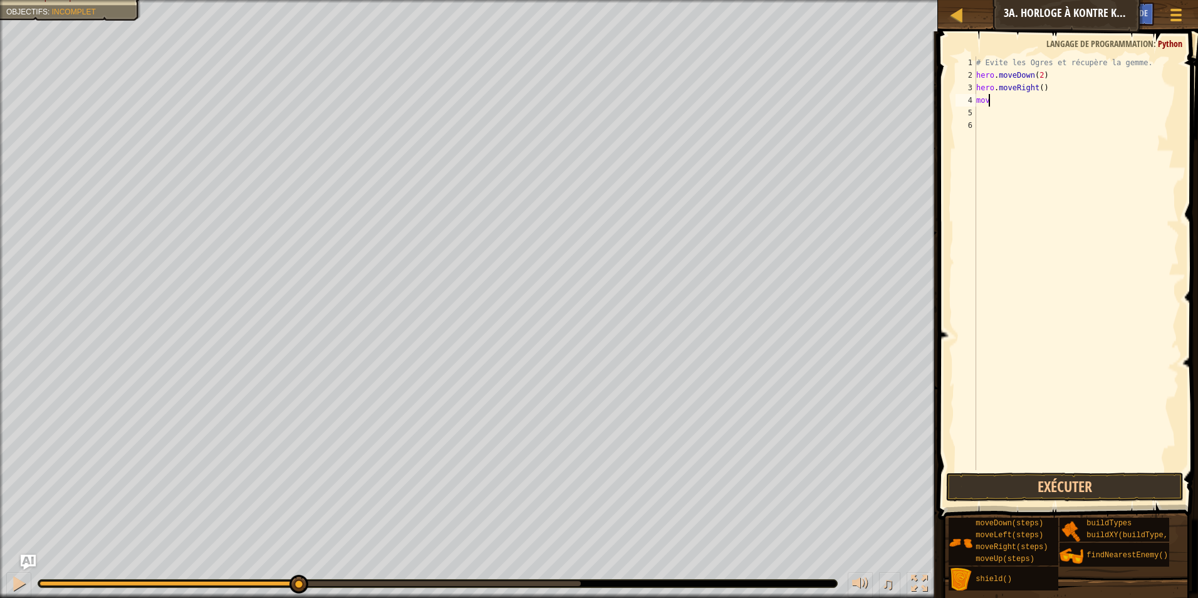
type textarea "move"
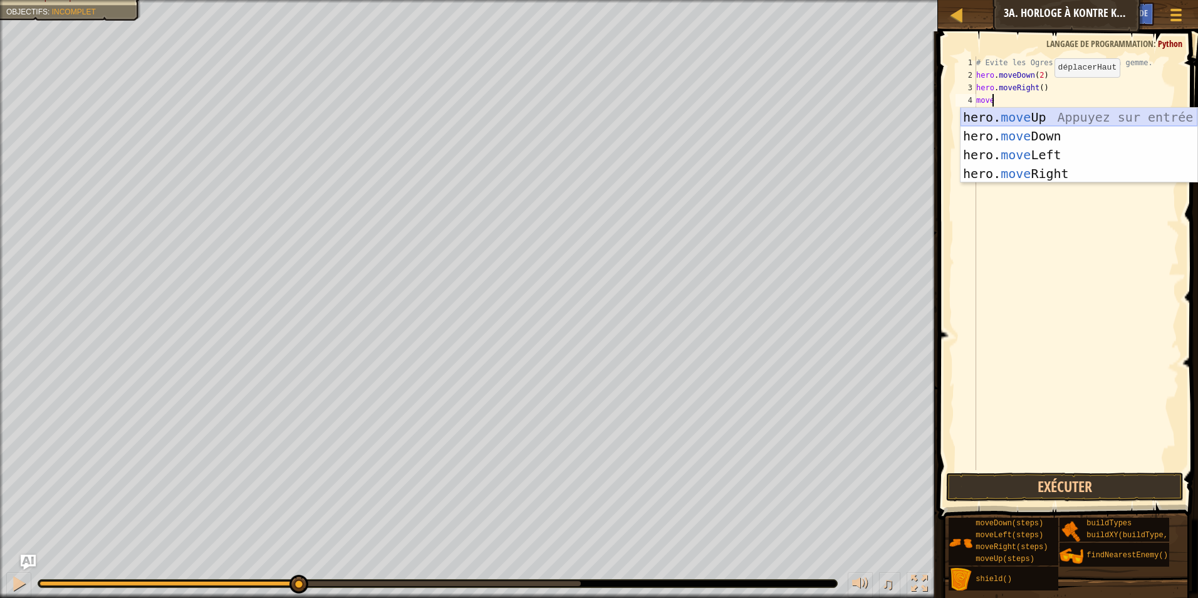
click at [1048, 114] on div "hero. move Up Appuyez sur entrée hero. move Down Appuyez sur entrée hero. move …" at bounding box center [1079, 164] width 237 height 113
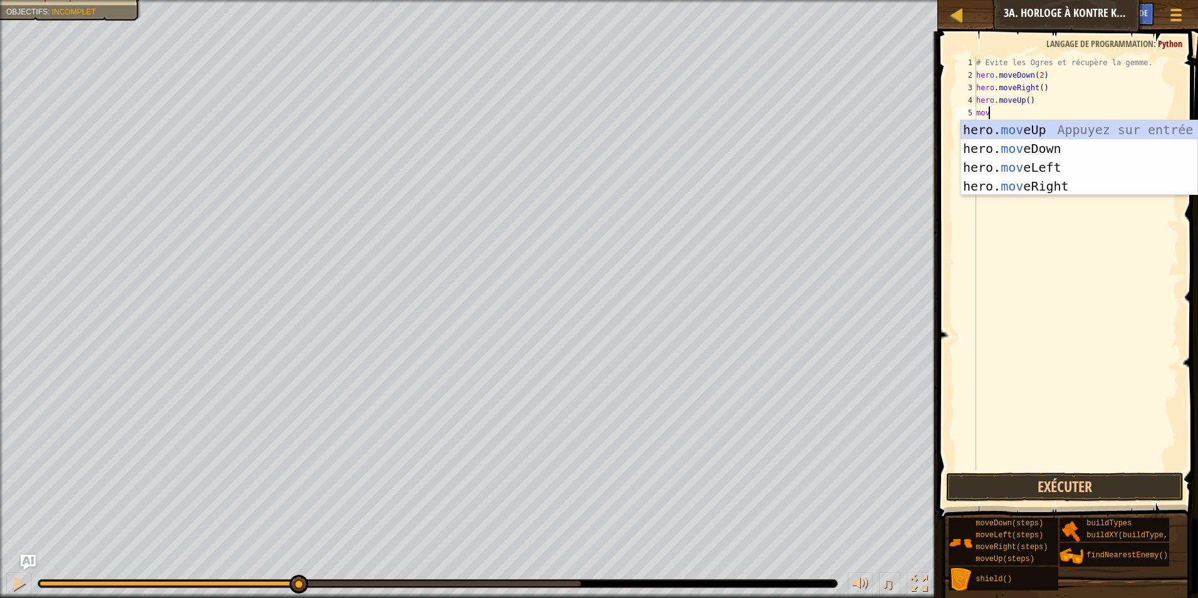
type textarea "move"
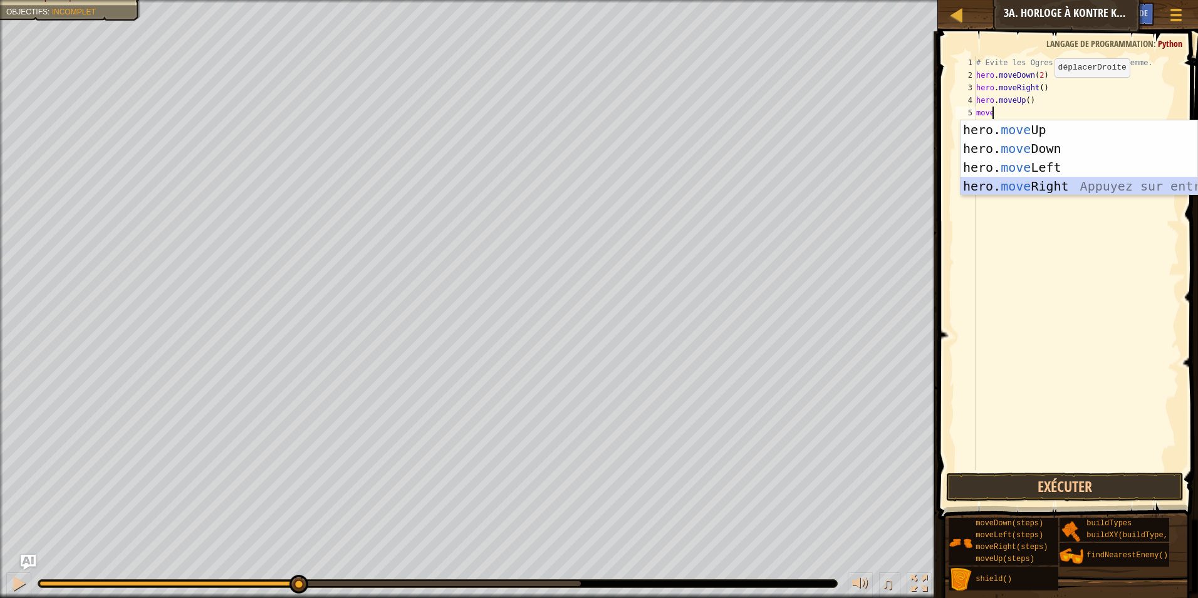
click at [1039, 184] on div "hero. move Up Appuyez sur entrée hero. move Down Appuyez sur entrée hero. move …" at bounding box center [1079, 176] width 237 height 113
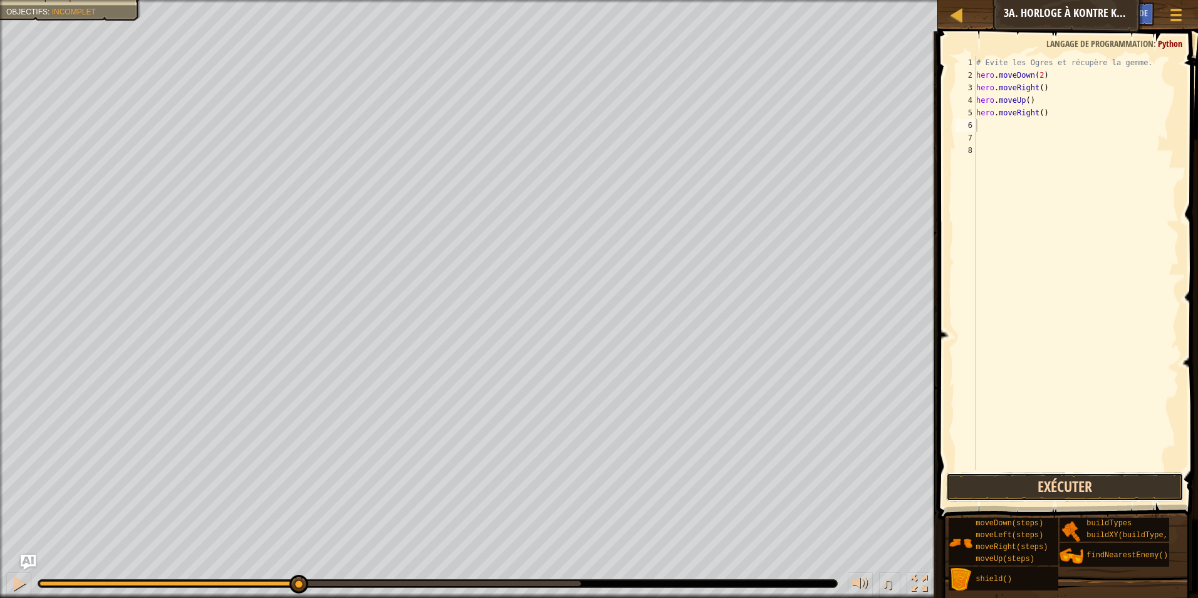
click at [1039, 481] on button "Exécuter" at bounding box center [1065, 487] width 238 height 29
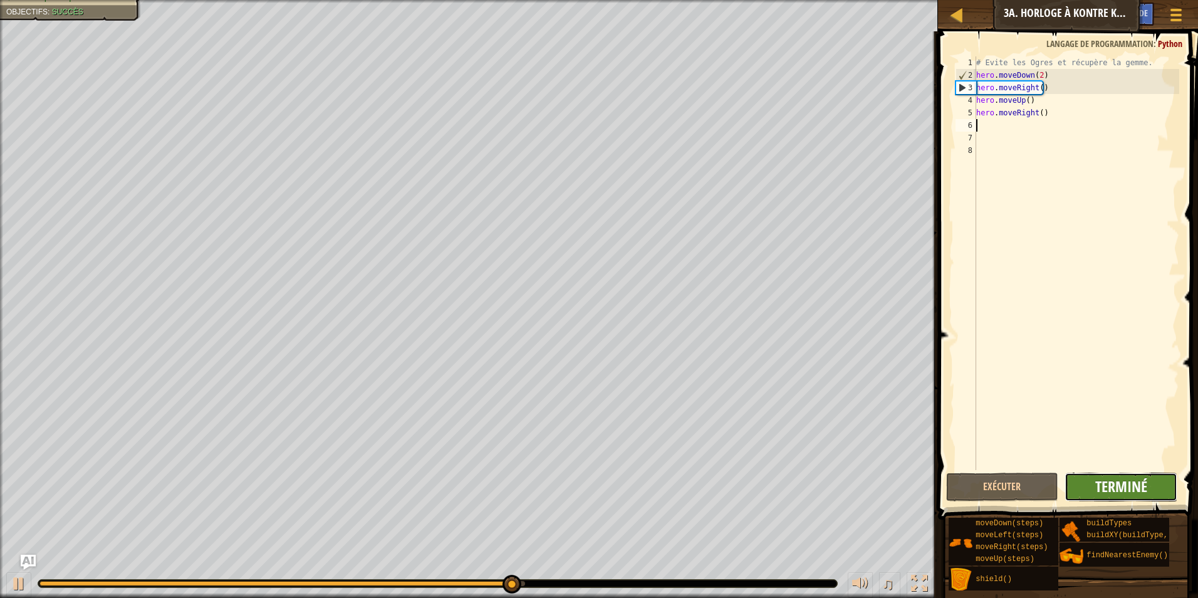
click at [1125, 478] on span "Terminé" at bounding box center [1122, 486] width 52 height 20
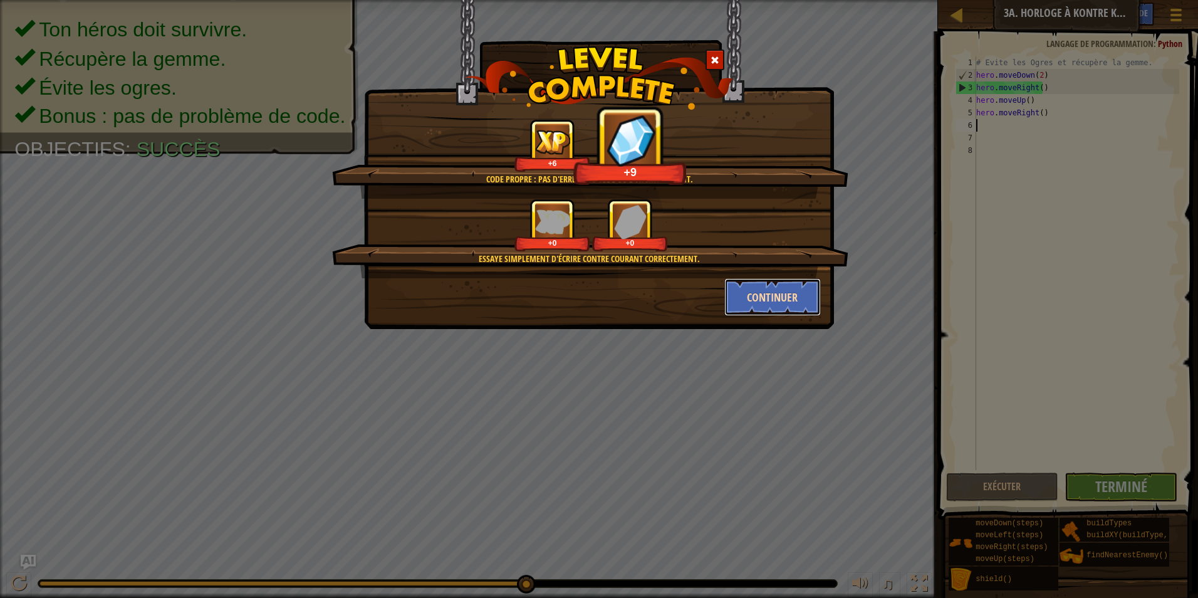
click at [780, 304] on button "Continuer" at bounding box center [773, 297] width 97 height 38
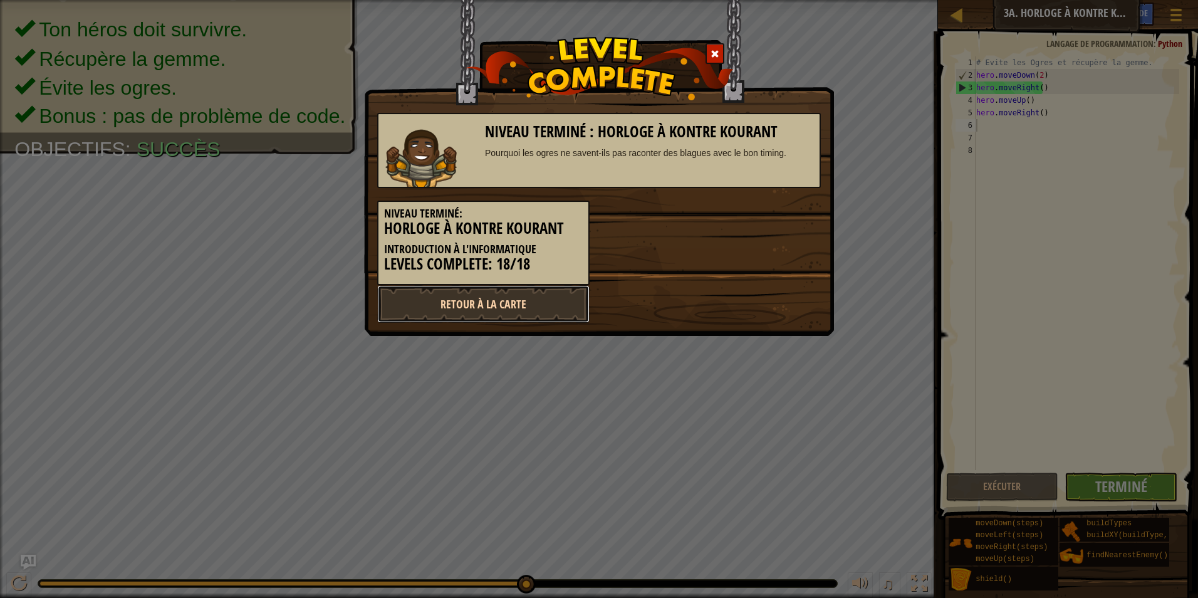
click at [477, 294] on link "Retour à la Carte" at bounding box center [483, 304] width 212 height 38
select select "fr"
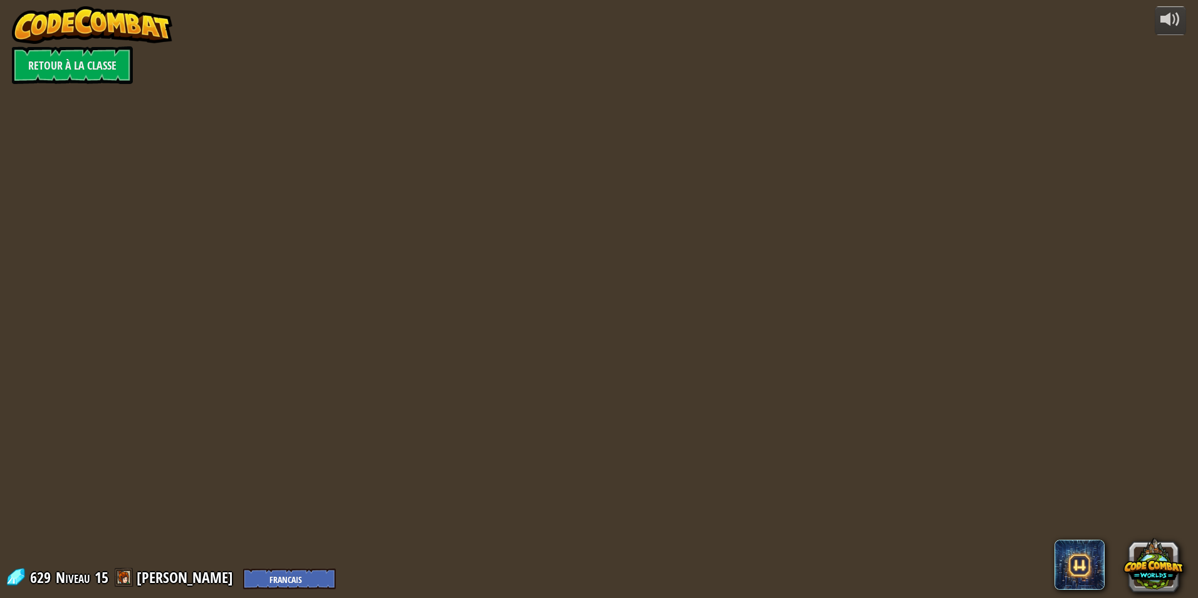
select select "fr"
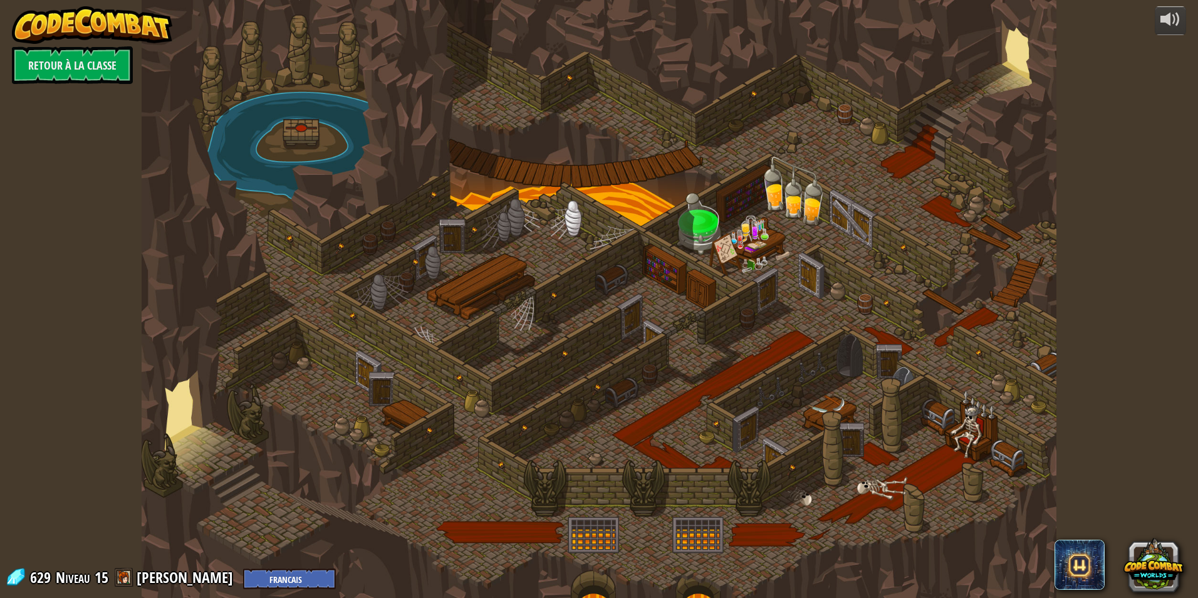
select select "fr"
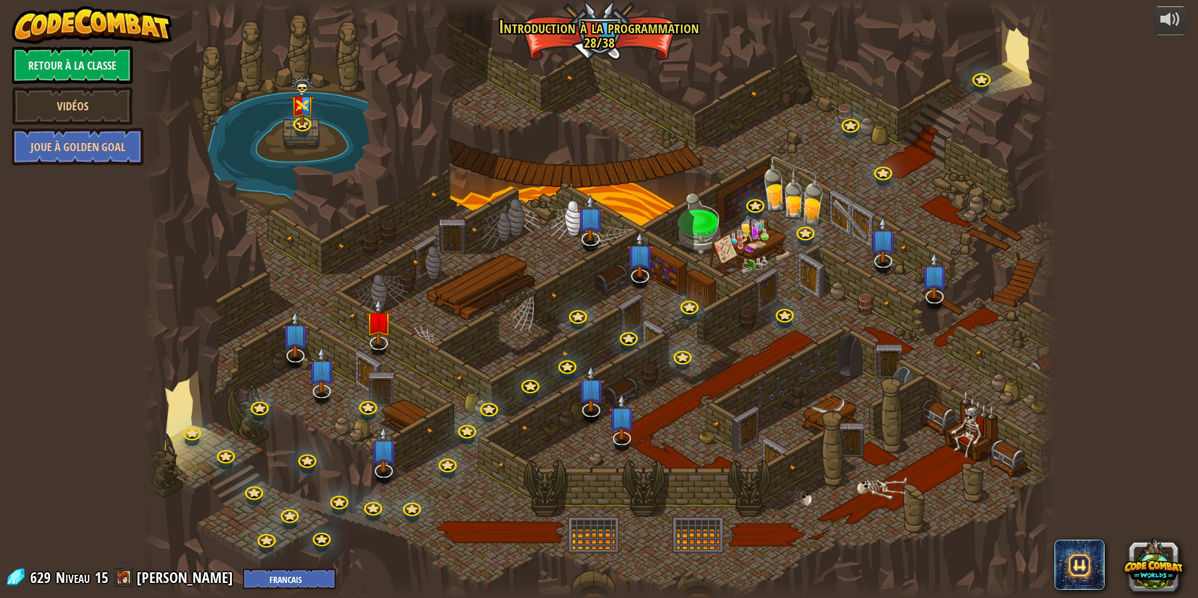
select select "fr"
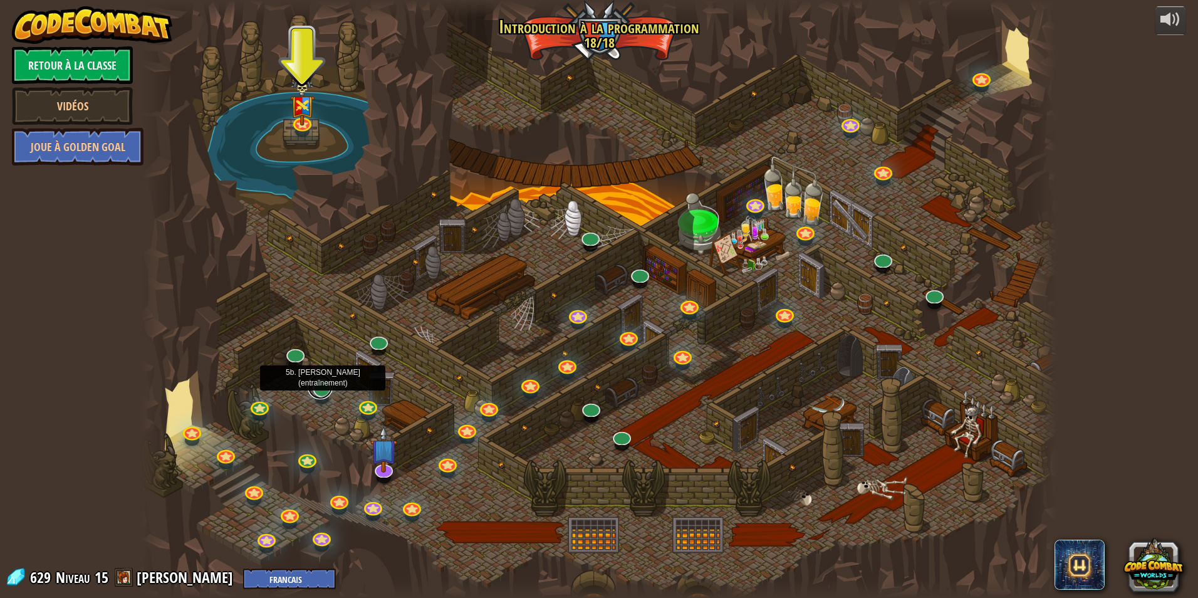
click at [324, 389] on link at bounding box center [320, 386] width 25 height 25
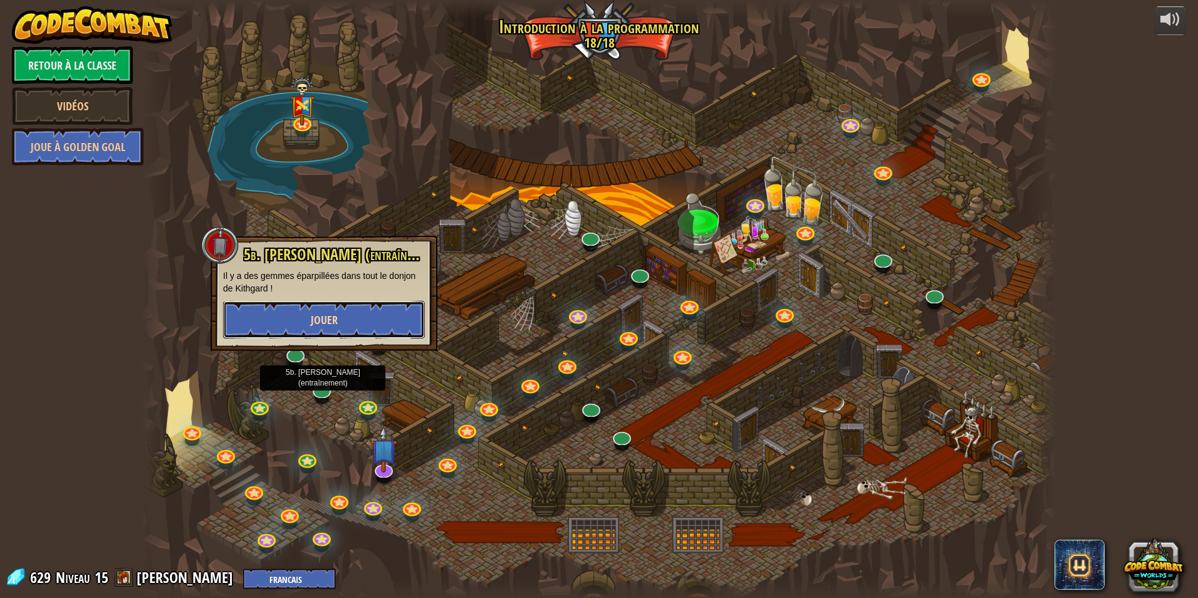
click at [355, 320] on button "Jouer" at bounding box center [324, 320] width 202 height 38
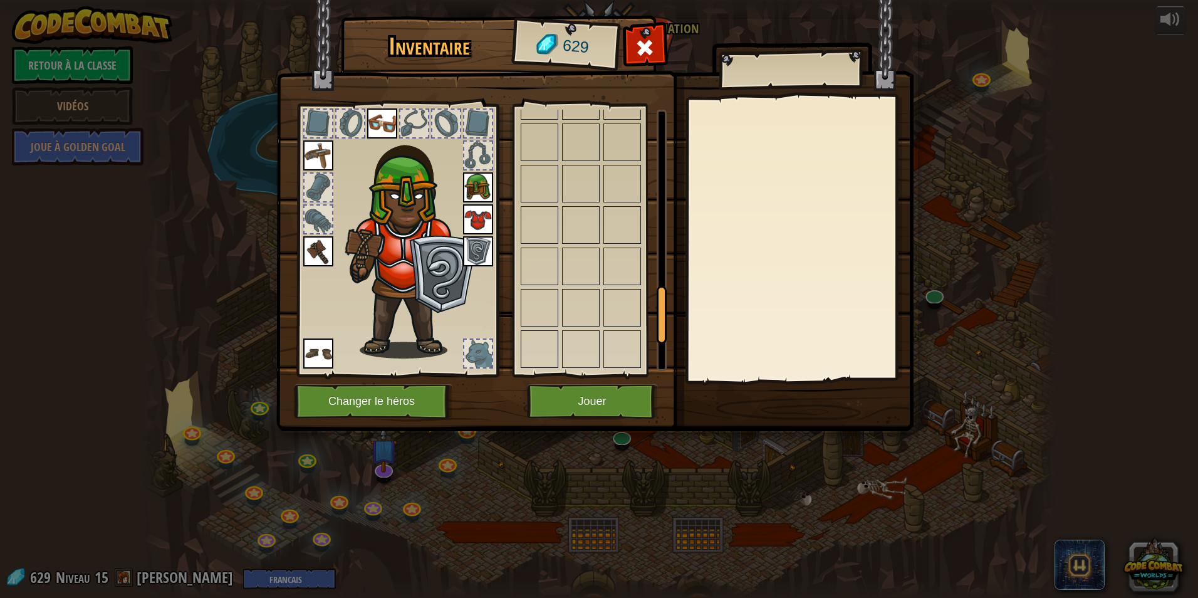
scroll to position [979, 0]
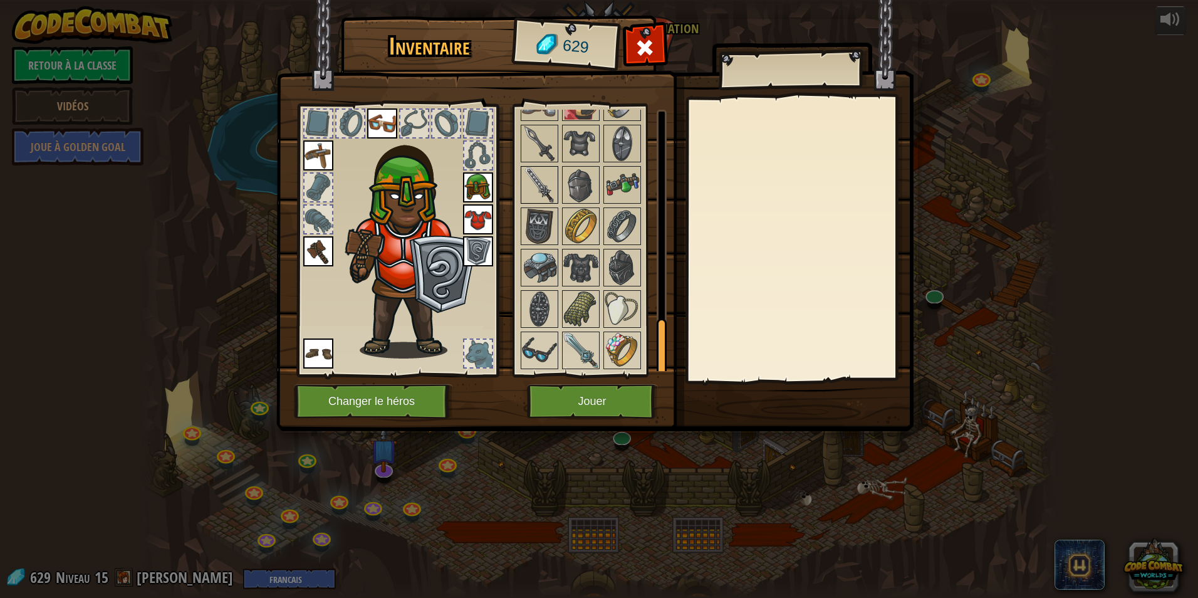
click at [532, 180] on img at bounding box center [539, 184] width 35 height 35
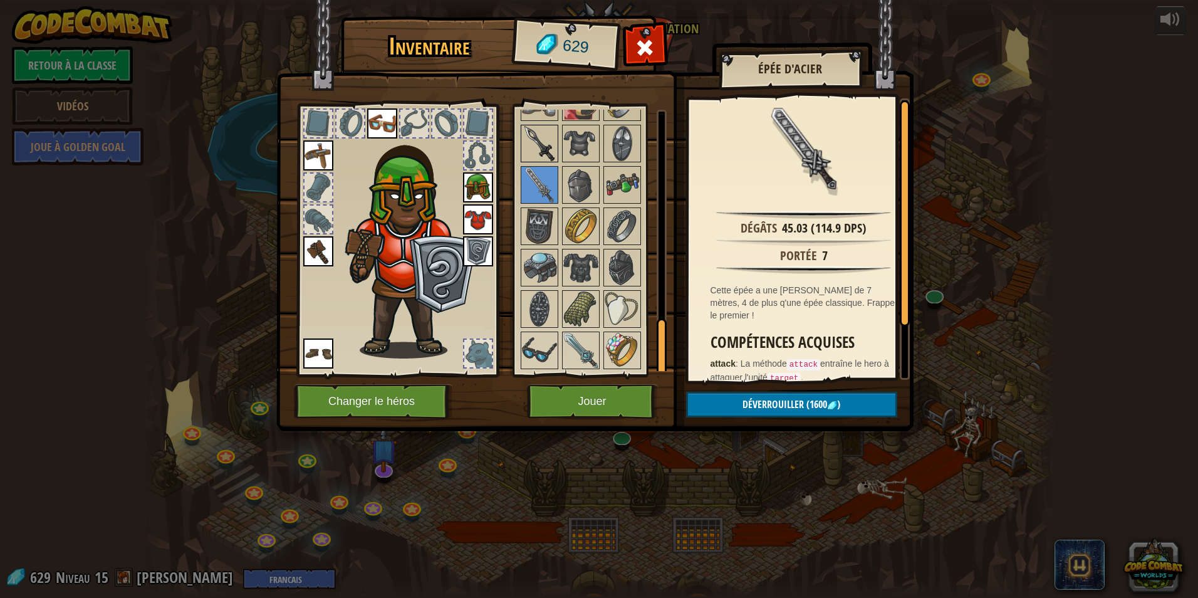
click at [550, 147] on img at bounding box center [539, 143] width 35 height 35
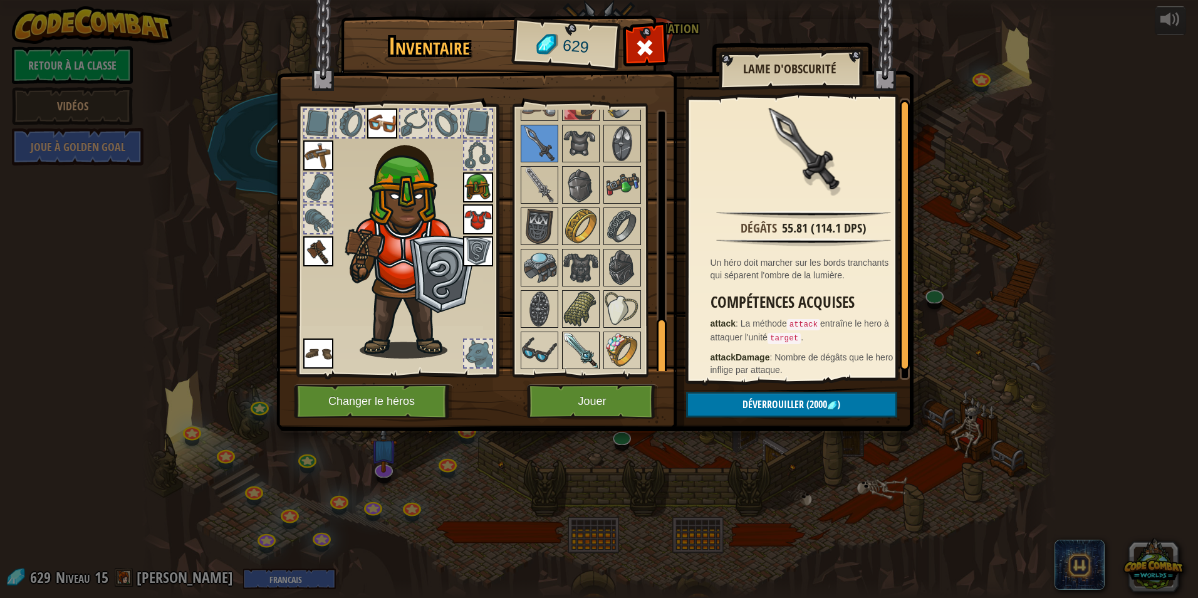
click at [571, 347] on img at bounding box center [580, 350] width 35 height 35
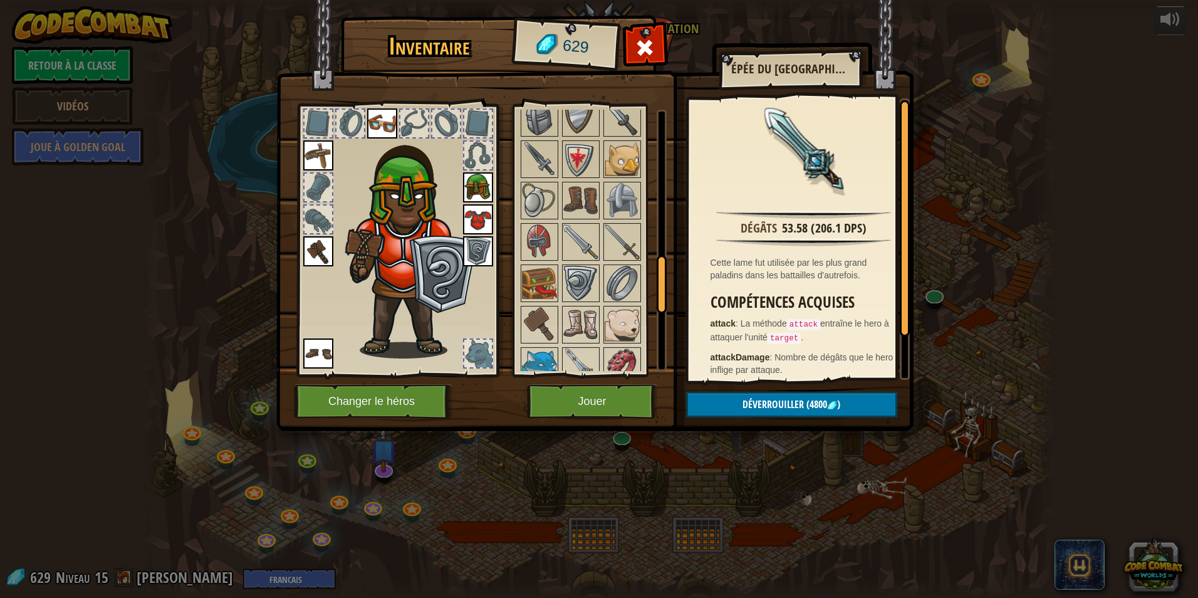
scroll to position [666, 0]
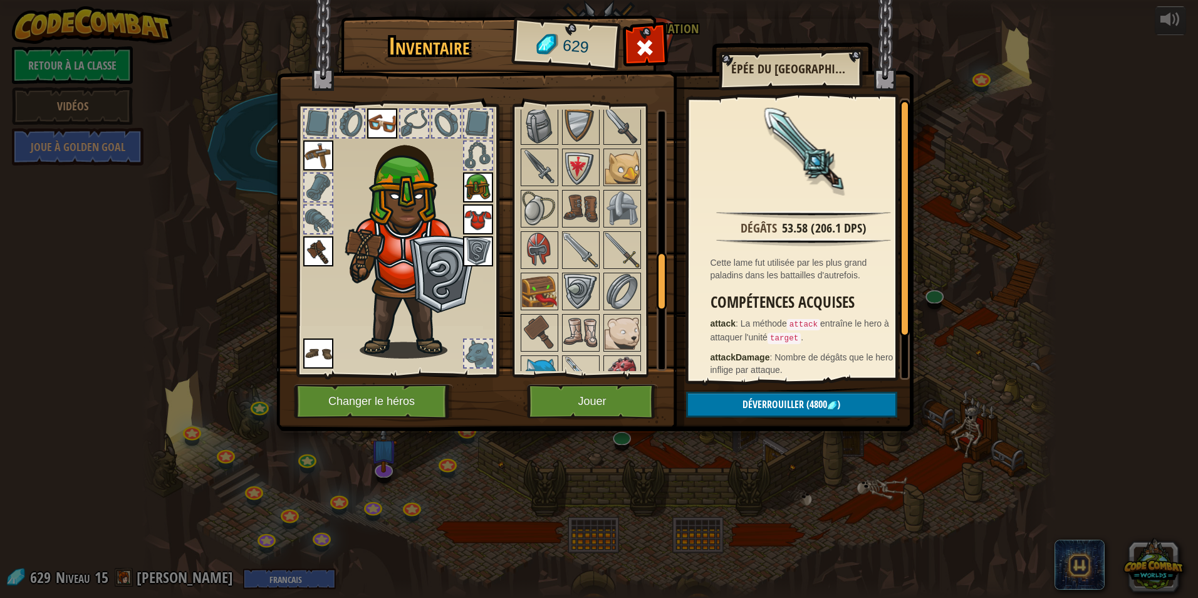
click at [629, 239] on img at bounding box center [622, 250] width 35 height 35
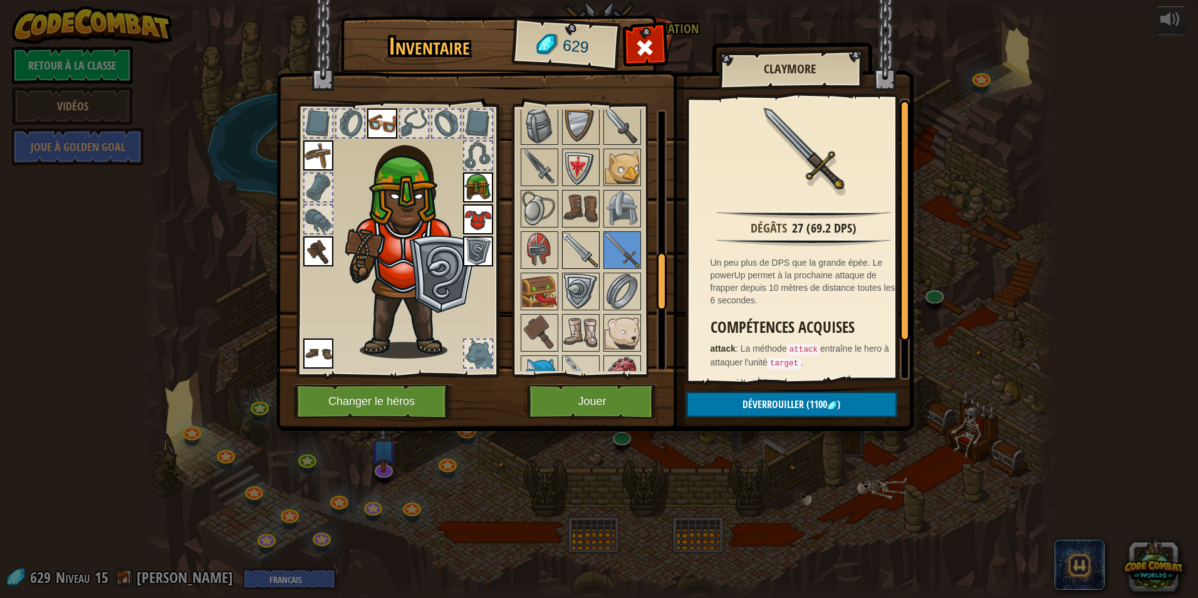
click at [577, 249] on img at bounding box center [580, 250] width 35 height 35
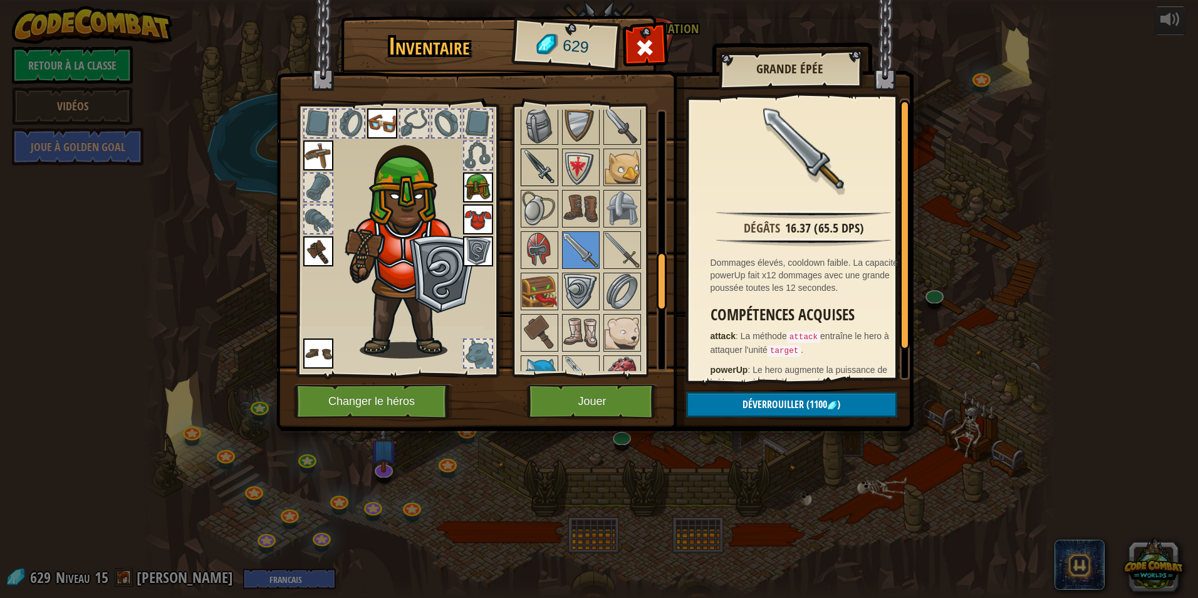
click at [548, 163] on img at bounding box center [539, 167] width 35 height 35
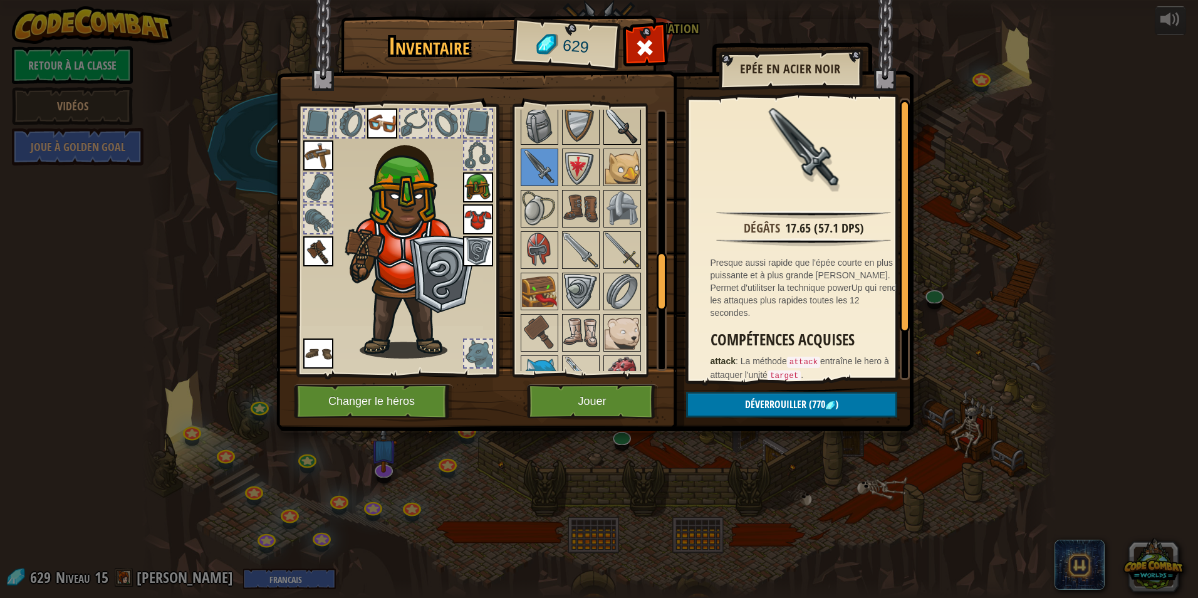
click at [622, 128] on img at bounding box center [622, 125] width 35 height 35
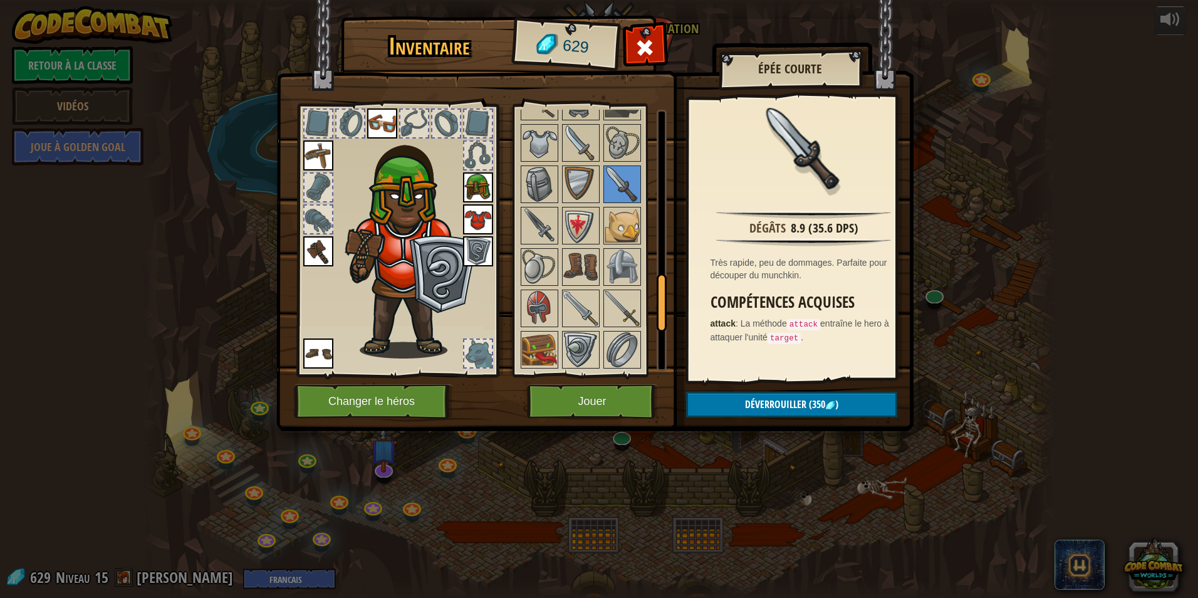
scroll to position [603, 0]
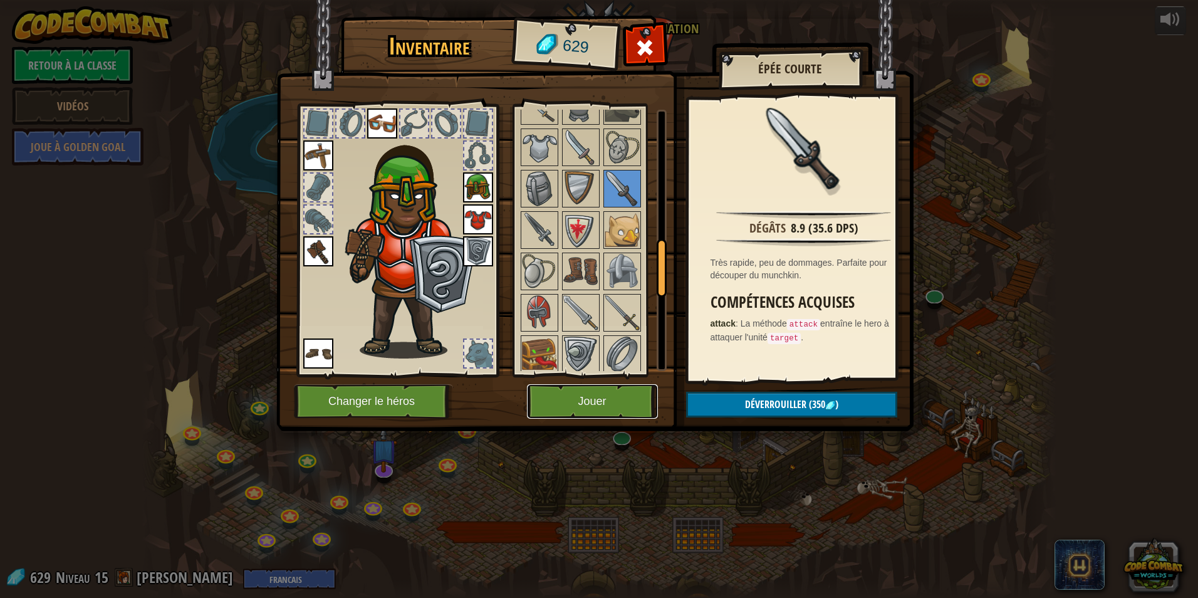
click at [576, 392] on button "Jouer" at bounding box center [592, 401] width 131 height 34
